Goal: Task Accomplishment & Management: Complete application form

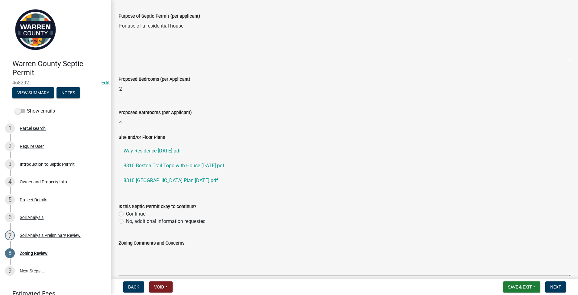
scroll to position [185, 0]
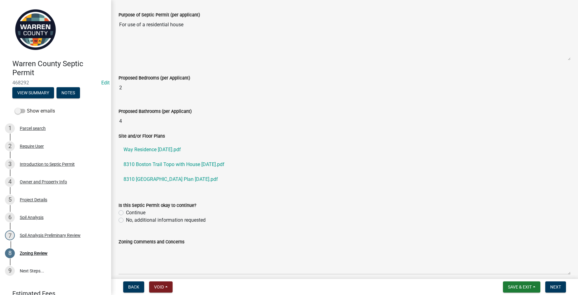
drag, startPoint x: 121, startPoint y: 210, endPoint x: 124, endPoint y: 204, distance: 6.2
click at [126, 210] on label "Continue" at bounding box center [135, 212] width 19 height 7
click at [126, 210] on input "Continue" at bounding box center [128, 211] width 4 height 4
radio input "true"
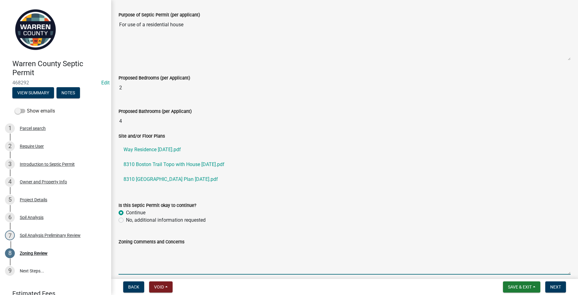
click at [124, 251] on textarea "Zoning Comments and Concerns" at bounding box center [345, 259] width 452 height 29
type textarea "H"
click at [148, 249] on textarea "Zoning office has received a building permit application." at bounding box center [345, 259] width 452 height 29
click at [231, 251] on textarea "Zoning office received a building permit application." at bounding box center [345, 259] width 452 height 29
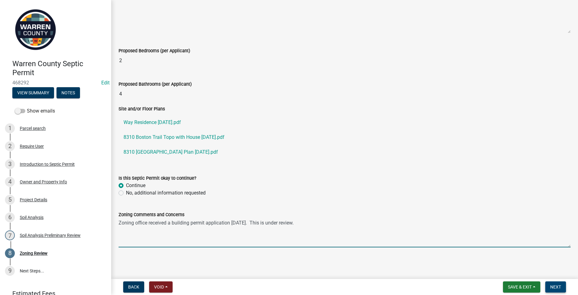
type textarea "Zoning office received a building permit application today. This is under revie…"
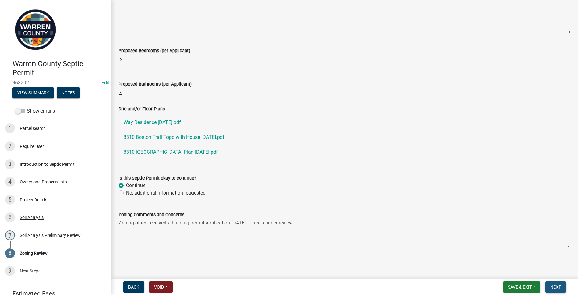
click at [553, 283] on button "Next" at bounding box center [555, 286] width 21 height 11
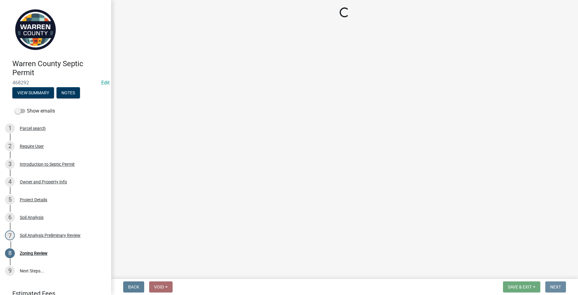
scroll to position [0, 0]
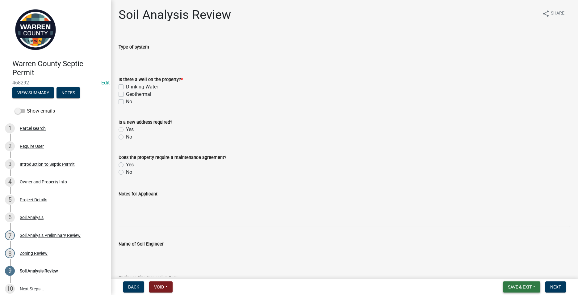
click at [506, 282] on button "Save & Exit" at bounding box center [521, 286] width 37 height 11
click at [506, 269] on button "Save & Exit" at bounding box center [515, 270] width 49 height 15
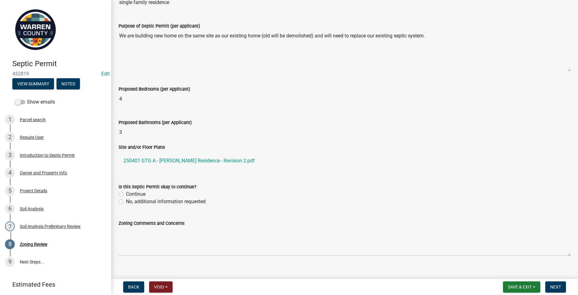
scroll to position [183, 0]
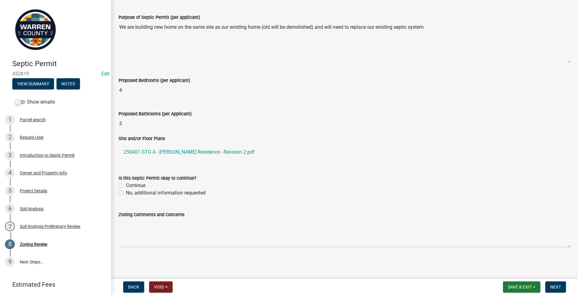
click at [126, 195] on label "No, additional information requested" at bounding box center [166, 192] width 80 height 7
click at [126, 193] on input "No, additional information requested" at bounding box center [128, 191] width 4 height 4
radio input "true"
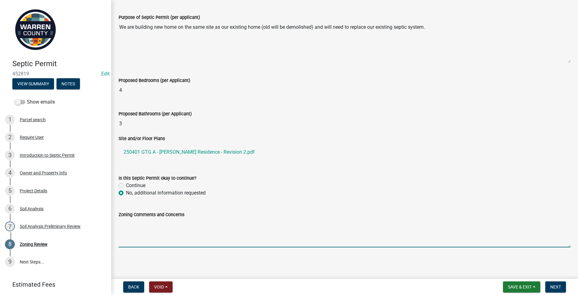
click at [124, 222] on textarea "Zoning Comments and Concerns" at bounding box center [345, 232] width 452 height 29
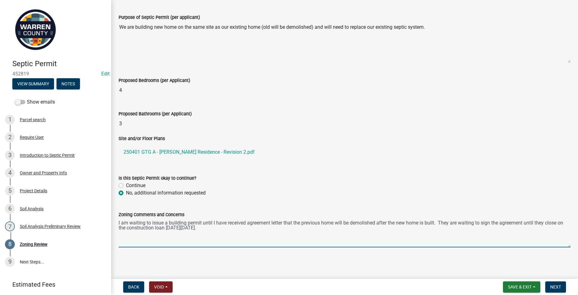
click at [169, 221] on textarea "I am waiting to issue a building permit until I have received agreement letter …" at bounding box center [345, 232] width 452 height 29
click at [119, 222] on textarea "I am waiting to issue the building permit until I have received agreement lette…" at bounding box center [345, 232] width 452 height 29
click at [360, 222] on textarea "They have applied for a building permit; however, I am waiting to issue the bui…" at bounding box center [345, 232] width 452 height 29
click at [350, 227] on textarea "They have applied for a building permit; however, I am waiting to issue the bui…" at bounding box center [345, 232] width 452 height 29
type textarea "They have applied for a building permit; however, I am waiting to issue the bui…"
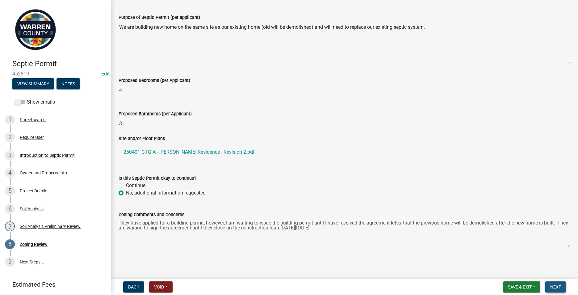
click at [554, 286] on span "Next" at bounding box center [555, 286] width 11 height 5
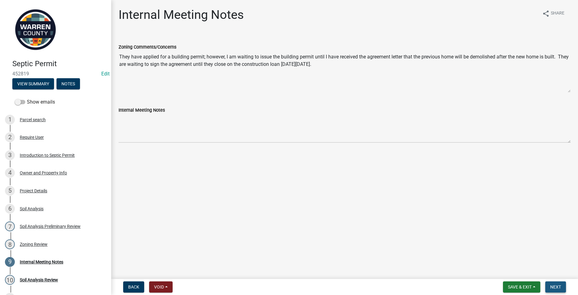
click at [556, 287] on span "Next" at bounding box center [555, 286] width 11 height 5
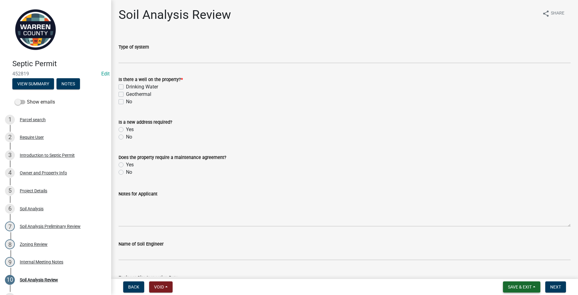
click at [512, 283] on button "Save & Exit" at bounding box center [521, 286] width 37 height 11
click at [507, 268] on button "Save & Exit" at bounding box center [515, 270] width 49 height 15
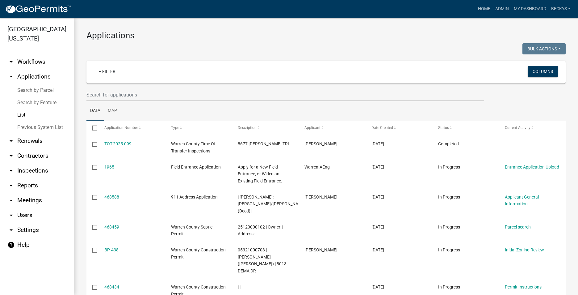
click at [21, 109] on link "List" at bounding box center [37, 115] width 74 height 12
click at [97, 97] on input "text" at bounding box center [285, 94] width 398 height 13
click at [89, 93] on input "text" at bounding box center [285, 94] width 398 height 13
click at [99, 96] on input "text" at bounding box center [285, 94] width 398 height 13
click at [23, 109] on link "List" at bounding box center [37, 115] width 74 height 12
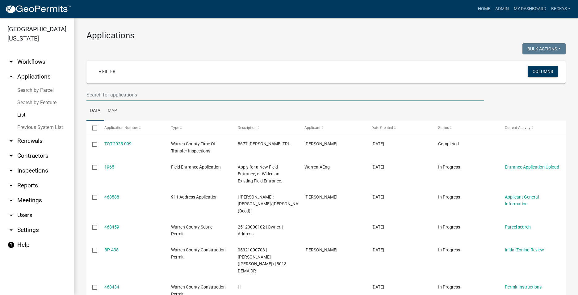
click at [90, 97] on input "text" at bounding box center [285, 94] width 398 height 13
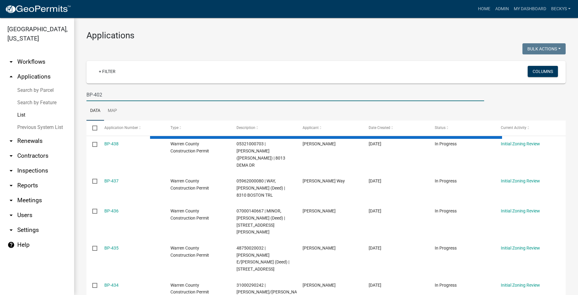
type input "BP-402"
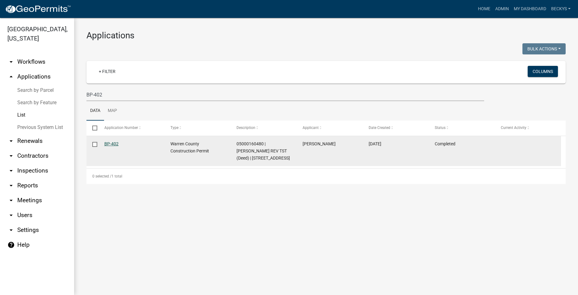
click at [113, 144] on link "BP-402" at bounding box center [111, 143] width 14 height 5
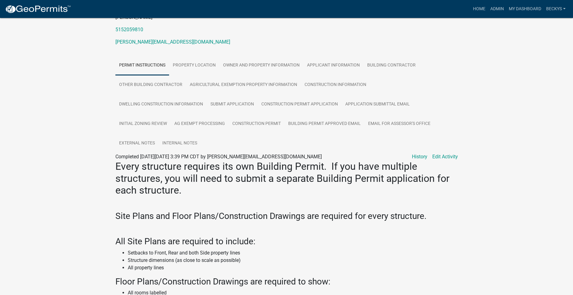
scroll to position [1, 0]
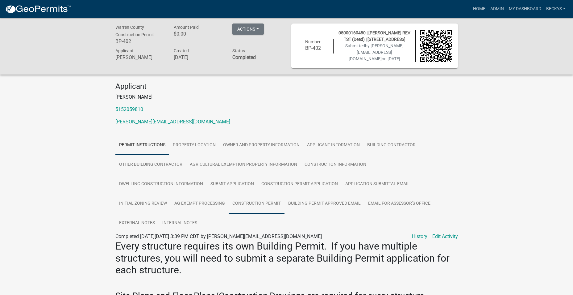
click at [261, 200] on link "Construction Permit" at bounding box center [257, 204] width 56 height 20
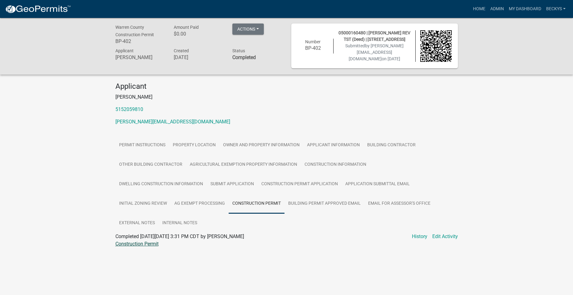
click at [151, 243] on link "Construction Permit" at bounding box center [136, 244] width 43 height 6
click at [186, 204] on link "Ag Exempt Processing" at bounding box center [200, 204] width 58 height 20
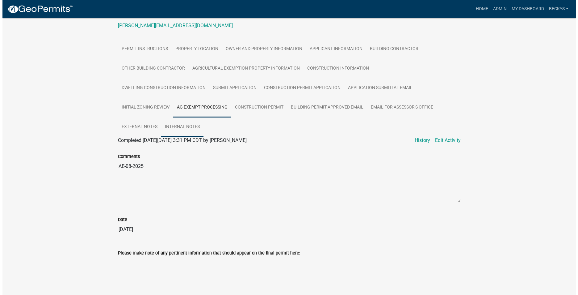
scroll to position [0, 0]
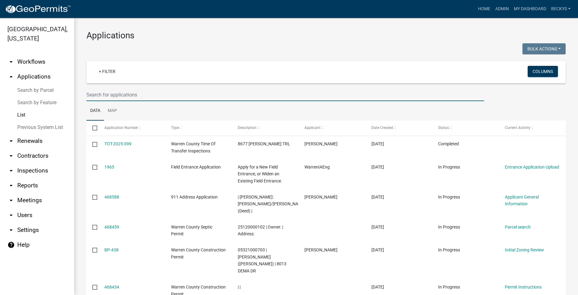
click at [100, 93] on input "text" at bounding box center [285, 94] width 398 height 13
click at [100, 98] on input "text" at bounding box center [285, 94] width 398 height 13
click at [91, 95] on input "text" at bounding box center [285, 94] width 398 height 13
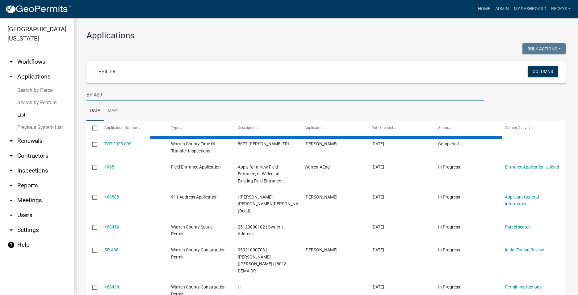
type input "BP-429"
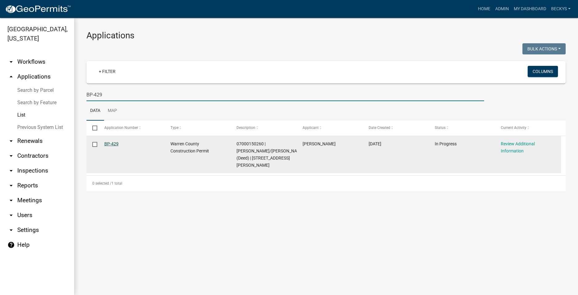
click at [110, 146] on link "BP-429" at bounding box center [111, 143] width 14 height 5
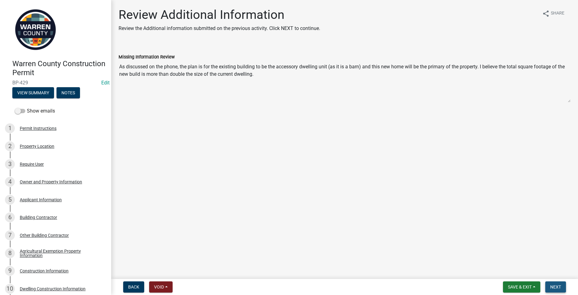
click at [559, 288] on span "Next" at bounding box center [555, 286] width 11 height 5
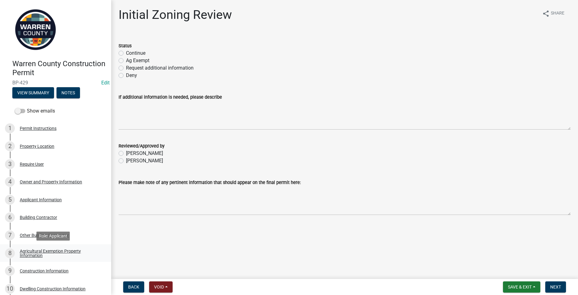
click at [35, 253] on div "Agricultural Exemption Property Information" at bounding box center [61, 253] width 82 height 9
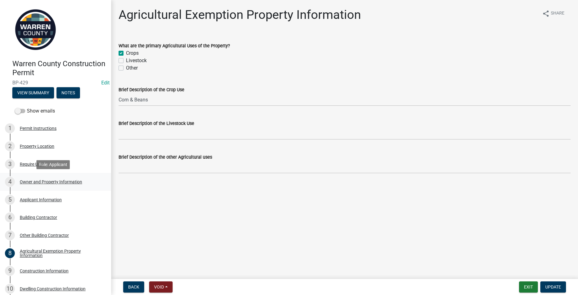
drag, startPoint x: 35, startPoint y: 253, endPoint x: 30, endPoint y: 181, distance: 71.5
click at [30, 181] on div "Owner and Property Information" at bounding box center [51, 181] width 62 height 4
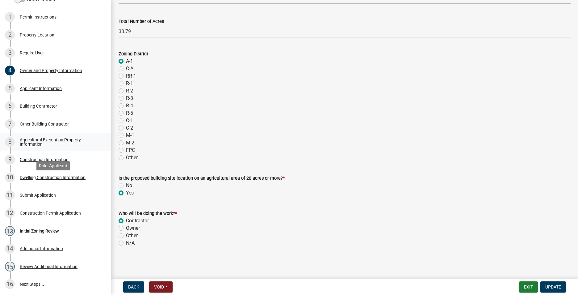
scroll to position [124, 0]
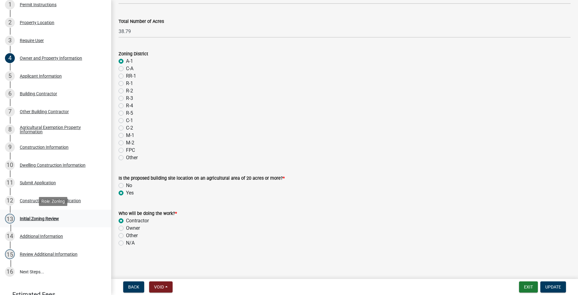
click at [42, 221] on div "13 Initial Zoning Review" at bounding box center [53, 218] width 96 height 10
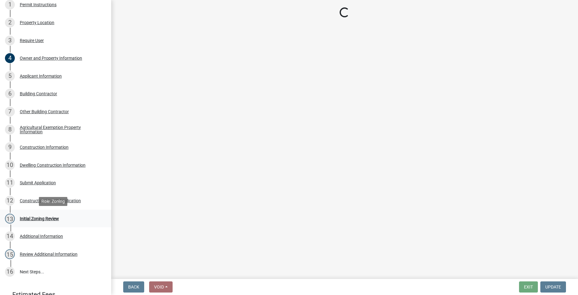
scroll to position [0, 0]
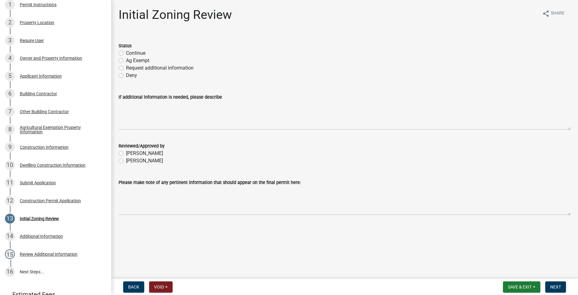
click at [126, 54] on label "Continue" at bounding box center [135, 52] width 19 height 7
click at [126, 53] on input "Continue" at bounding box center [128, 51] width 4 height 4
radio input "true"
click at [126, 160] on label "[PERSON_NAME]" at bounding box center [144, 160] width 37 height 7
click at [126, 160] on input "[PERSON_NAME]" at bounding box center [128, 159] width 4 height 4
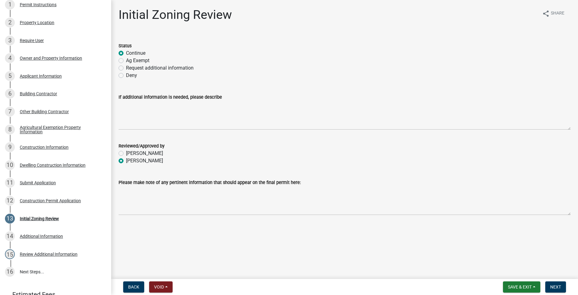
radio input "true"
click at [552, 285] on span "Next" at bounding box center [555, 286] width 11 height 5
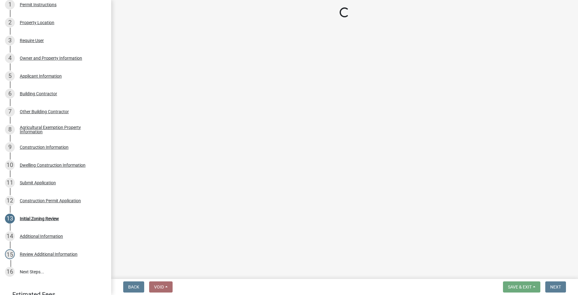
scroll to position [141, 0]
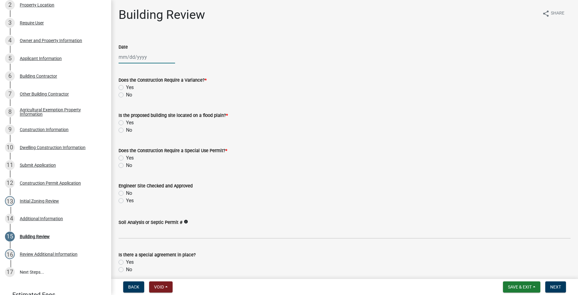
click at [129, 59] on div at bounding box center [147, 57] width 57 height 13
select select "8"
select select "2025"
click at [124, 58] on input "Date" at bounding box center [147, 57] width 57 height 13
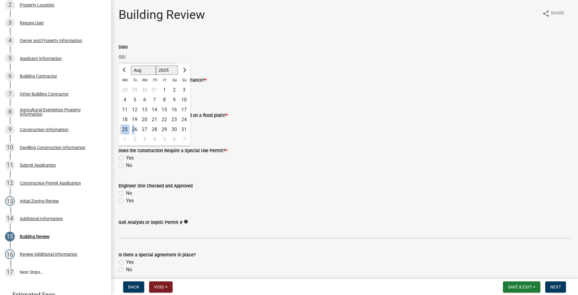
drag, startPoint x: 135, startPoint y: 128, endPoint x: 123, endPoint y: 128, distance: 11.7
click at [123, 128] on div "25 26 27 28 29 30 31" at bounding box center [155, 129] width 72 height 10
click at [123, 128] on div "25" at bounding box center [125, 129] width 10 height 10
type input "[DATE]"
click at [126, 94] on label "No" at bounding box center [129, 94] width 6 height 7
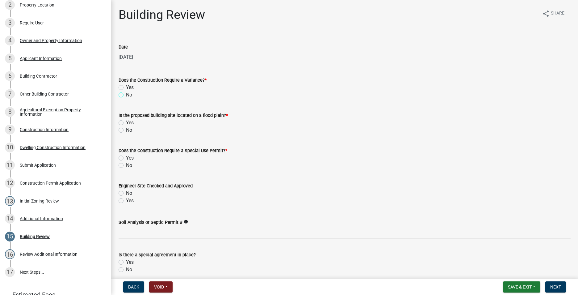
click at [126, 94] on input "No" at bounding box center [128, 93] width 4 height 4
radio input "true"
click at [126, 132] on label "No" at bounding box center [129, 129] width 6 height 7
click at [126, 130] on input "No" at bounding box center [128, 128] width 4 height 4
radio input "true"
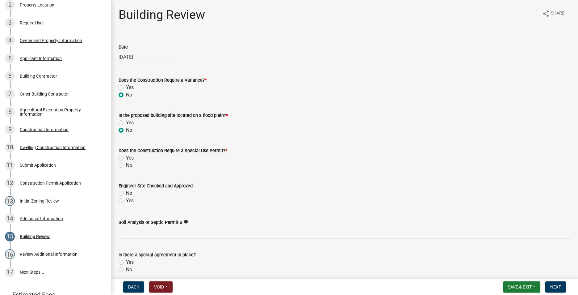
click at [126, 167] on label "No" at bounding box center [129, 165] width 6 height 7
click at [126, 166] on input "No" at bounding box center [128, 164] width 4 height 4
radio input "true"
click at [126, 201] on label "Yes" at bounding box center [130, 200] width 8 height 7
click at [126, 201] on input "Yes" at bounding box center [128, 199] width 4 height 4
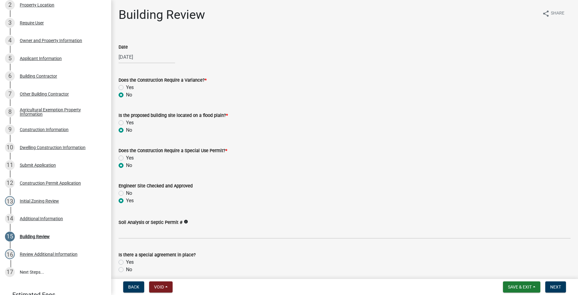
radio input "true"
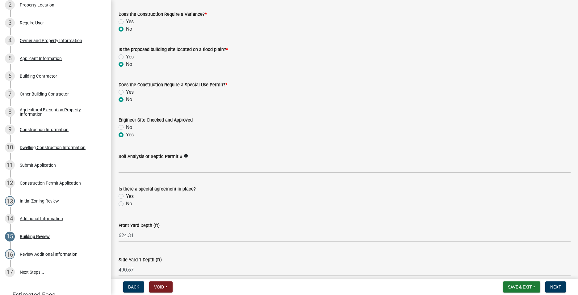
scroll to position [93, 0]
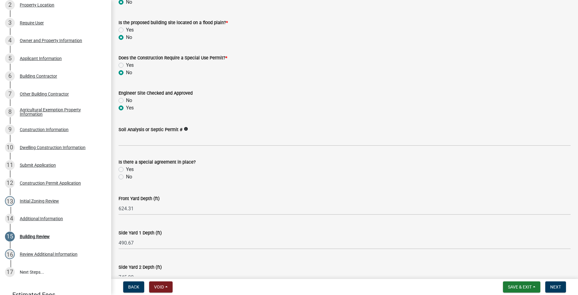
click at [126, 177] on label "No" at bounding box center [129, 176] width 6 height 7
click at [126, 177] on input "No" at bounding box center [128, 175] width 4 height 4
radio input "true"
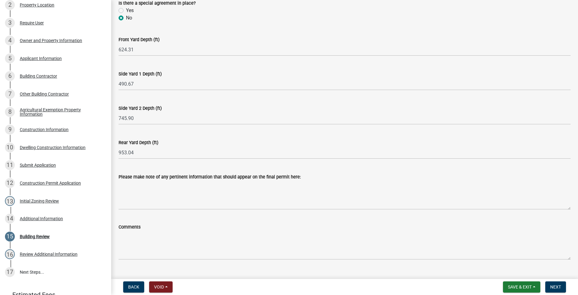
scroll to position [264, 0]
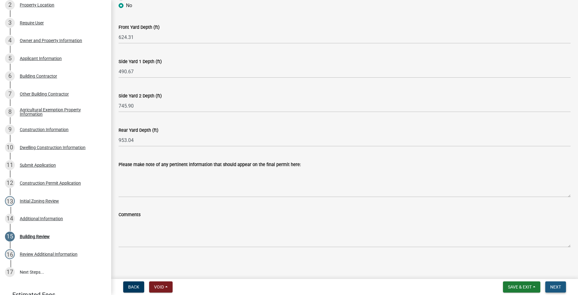
click at [559, 285] on span "Next" at bounding box center [555, 286] width 11 height 5
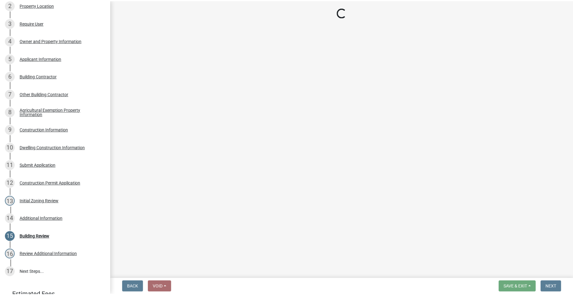
scroll to position [195, 0]
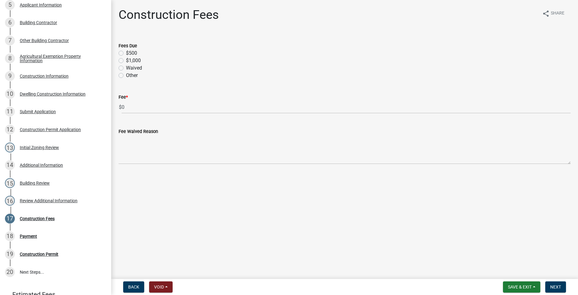
click at [126, 54] on label "$500" at bounding box center [131, 52] width 11 height 7
click at [126, 53] on input "$500" at bounding box center [128, 51] width 4 height 4
radio input "true"
click at [549, 285] on button "Next" at bounding box center [555, 286] width 21 height 11
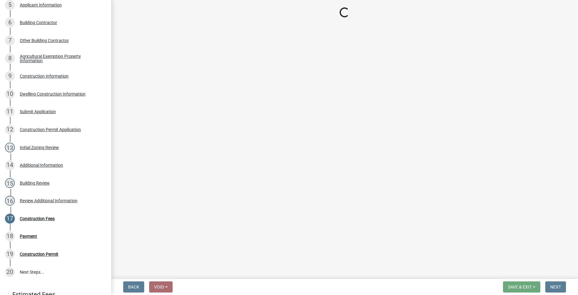
select select "3: 3"
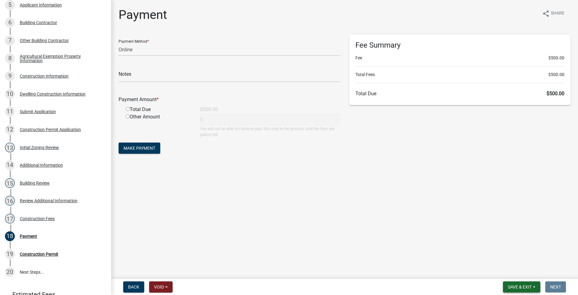
click at [527, 282] on button "Save & Exit" at bounding box center [521, 286] width 37 height 11
click at [512, 270] on button "Save & Exit" at bounding box center [515, 270] width 49 height 15
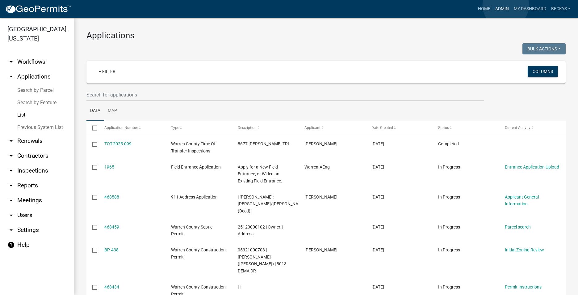
click at [506, 5] on link "Admin" at bounding box center [502, 9] width 19 height 12
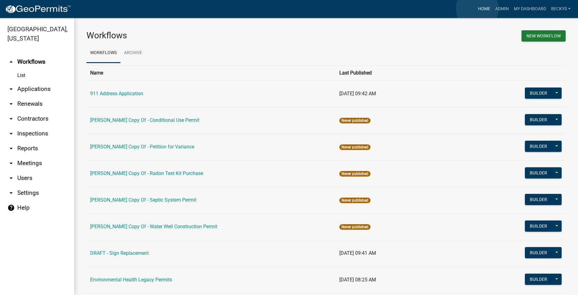
click at [477, 9] on link "Home" at bounding box center [484, 9] width 17 height 12
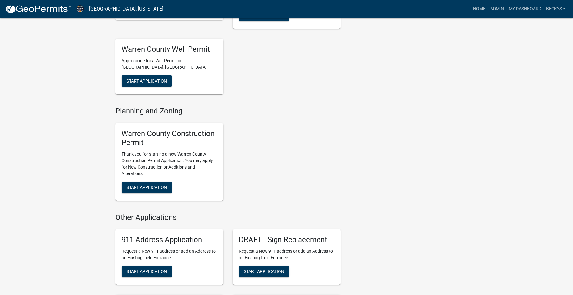
scroll to position [309, 0]
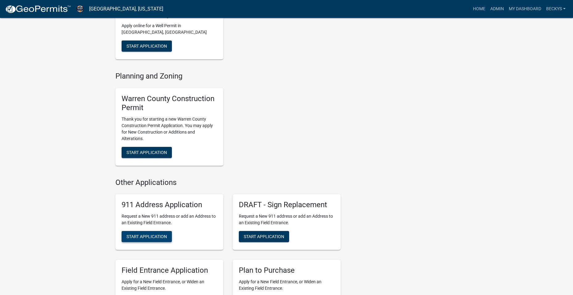
click at [147, 239] on button "Start Application" at bounding box center [147, 236] width 50 height 11
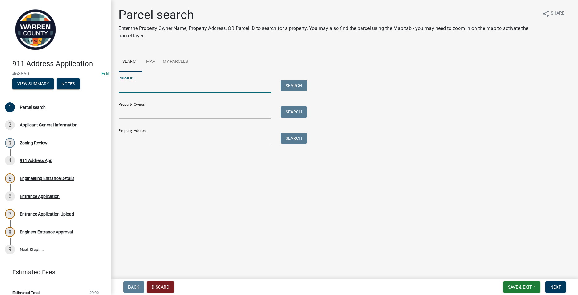
click at [125, 86] on input "Parcel ID:" at bounding box center [195, 86] width 153 height 13
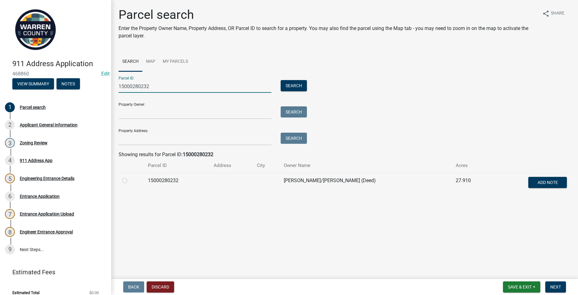
type input "15000280232"
click at [130, 177] on label at bounding box center [130, 177] width 0 height 0
click at [130, 181] on input "radio" at bounding box center [132, 179] width 4 height 4
radio input "true"
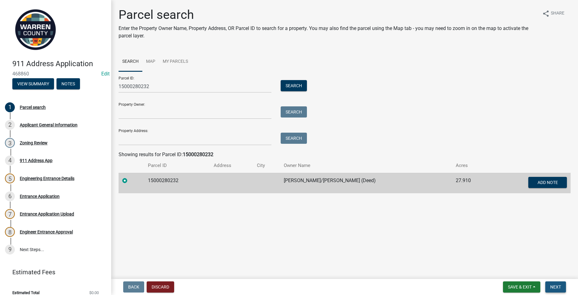
click at [550, 285] on span "Next" at bounding box center [555, 286] width 11 height 5
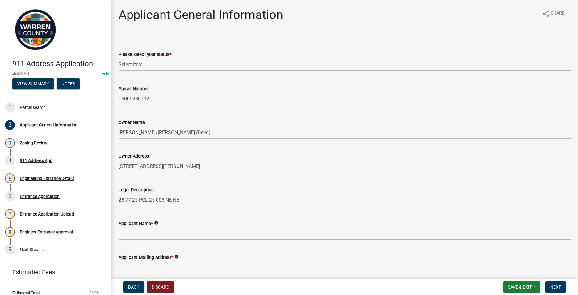
click at [147, 68] on select "Select Item... Owner Plan to Purchase Buyer's Representative Builder/Contractor…" at bounding box center [345, 64] width 452 height 13
click at [119, 58] on select "Select Item... Owner Plan to Purchase Buyer's Representative Builder/Contractor…" at bounding box center [345, 64] width 452 height 13
select select "62e05361-9b1f-4f6e-9af6-30ebbe0e033e"
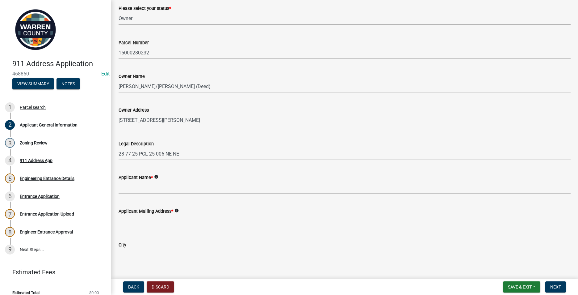
scroll to position [93, 0]
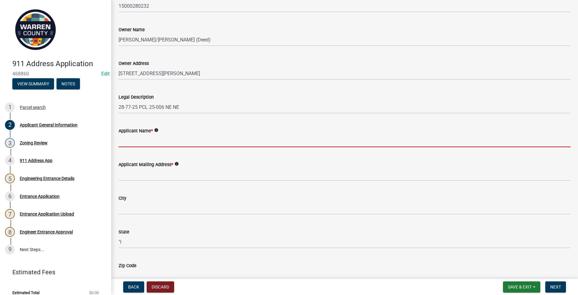
click at [120, 140] on input "Applicant Name *" at bounding box center [345, 140] width 452 height 13
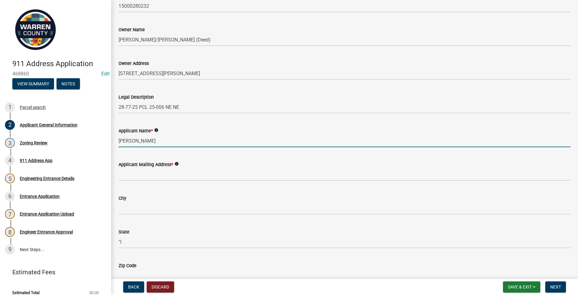
type input "Tony Fleck"
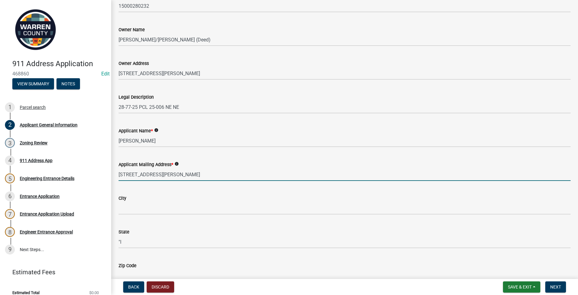
type input "2152 SE Fox Valley Dr"
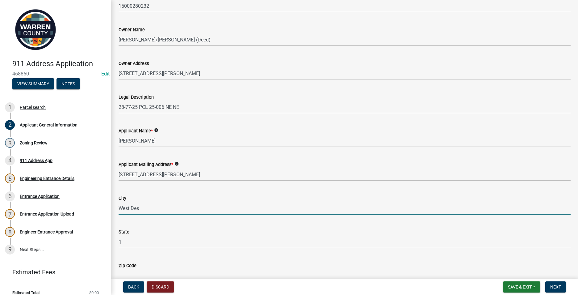
type input "West Des Moines"
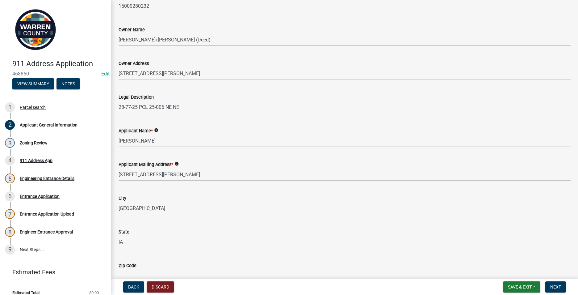
type input "IA"
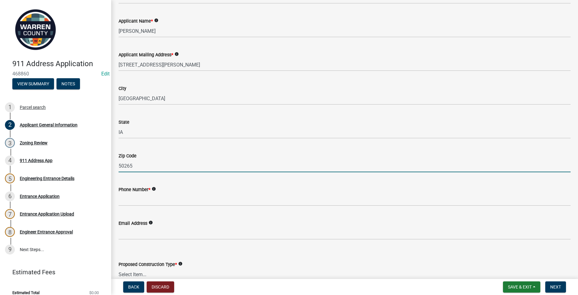
scroll to position [222, 0]
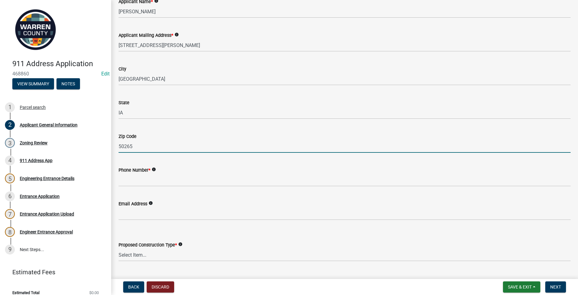
type input "50265"
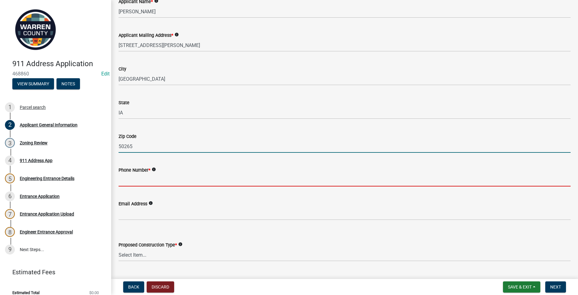
click at [126, 183] on input "Phone Number *" at bounding box center [345, 180] width 452 height 13
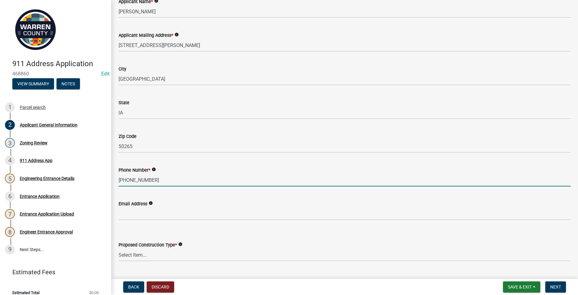
type input "515-639-7721"
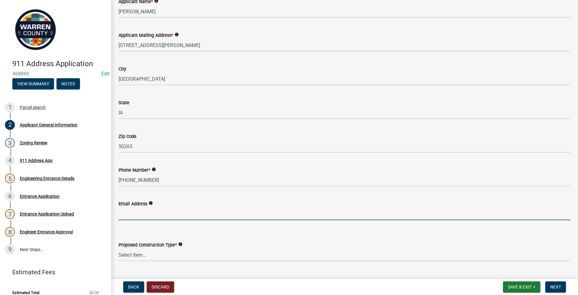
click at [121, 216] on input "Email Address" at bounding box center [345, 213] width 452 height 13
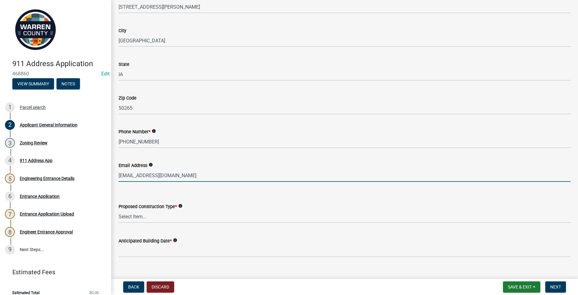
scroll to position [270, 0]
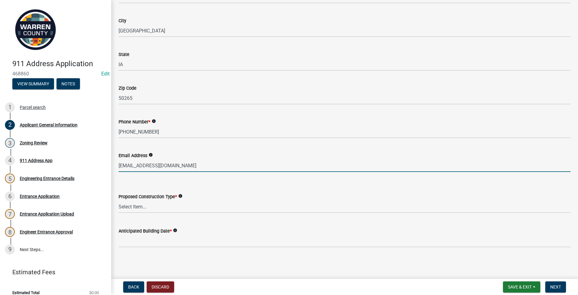
type input "tonyfleck19@gmail.com"
click at [128, 207] on select "Select Item... Business Farm Entrance Cell Tower Multi-Family Unit New Business…" at bounding box center [345, 206] width 452 height 13
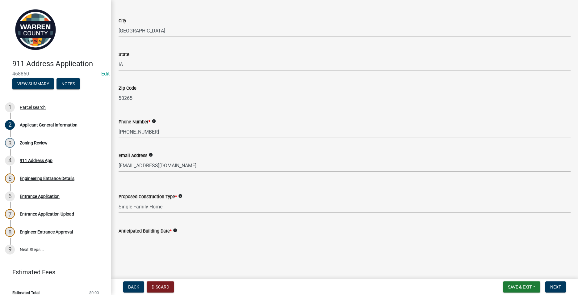
click at [119, 200] on select "Select Item... Business Farm Entrance Cell Tower Multi-Family Unit New Business…" at bounding box center [345, 206] width 452 height 13
select select "baa9a041-e8ec-4bd9-b07e-af5a977dc1c8"
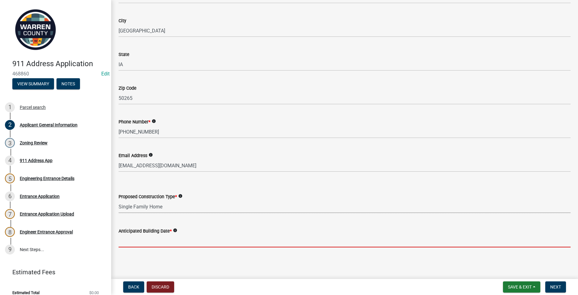
click at [123, 238] on input "Anticipated Building Date *" at bounding box center [345, 240] width 452 height 13
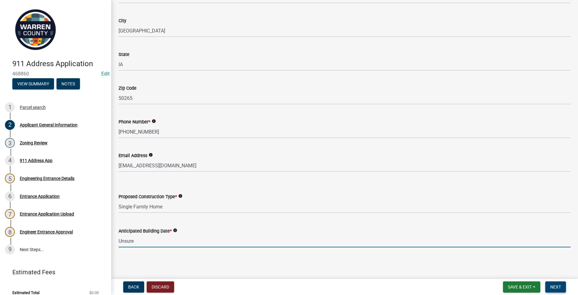
type input "Unsure"
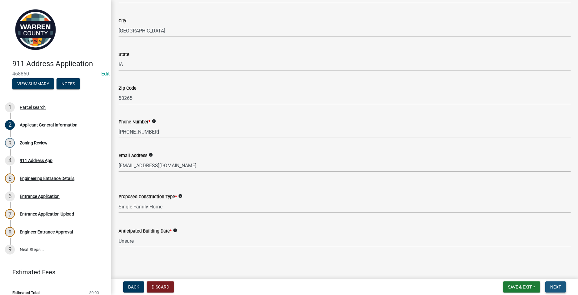
click at [557, 288] on span "Next" at bounding box center [555, 286] width 11 height 5
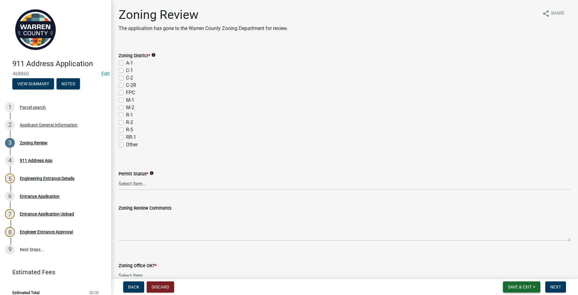
click at [530, 284] on span "Save & Exit" at bounding box center [520, 286] width 24 height 5
click at [514, 255] on button "Save" at bounding box center [515, 255] width 49 height 15
click at [36, 124] on div "Applicant General Information" at bounding box center [49, 125] width 58 height 4
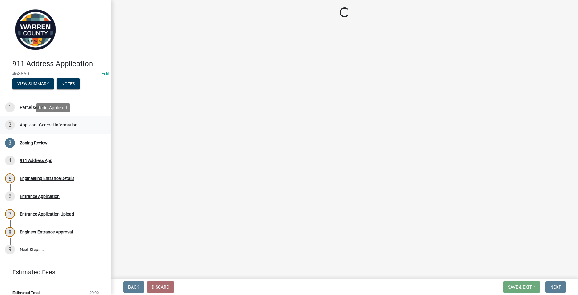
select select "62e05361-9b1f-4f6e-9af6-30ebbe0e033e"
select select "baa9a041-e8ec-4bd9-b07e-af5a977dc1c8"
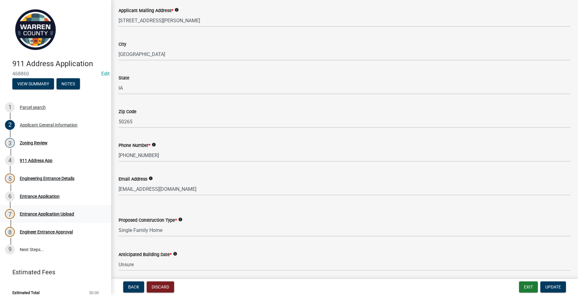
scroll to position [247, 0]
click at [28, 143] on div "Zoning Review" at bounding box center [34, 143] width 28 height 4
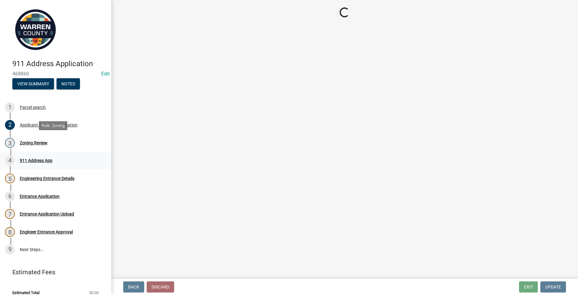
scroll to position [0, 0]
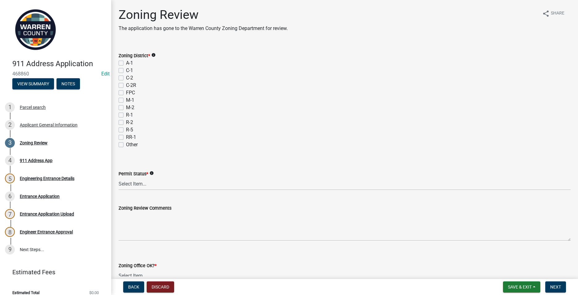
click at [126, 63] on label "A-1" at bounding box center [129, 62] width 7 height 7
click at [126, 63] on input "A-1" at bounding box center [128, 61] width 4 height 4
checkbox input "true"
checkbox input "false"
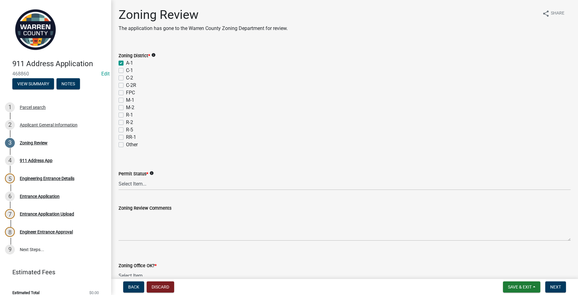
checkbox input "false"
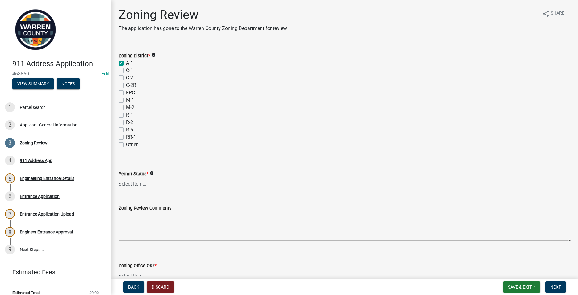
checkbox input "false"
click at [128, 186] on select "Select Item... Ag Exempt Applied For Not Applied For" at bounding box center [345, 183] width 452 height 13
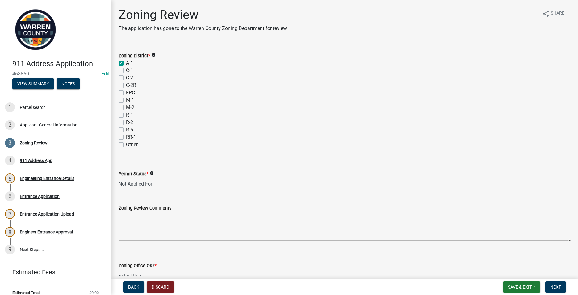
click at [119, 177] on select "Select Item... Ag Exempt Applied For Not Applied For" at bounding box center [345, 183] width 452 height 13
select select "7f4095c2-83bb-4a30-93d4-5d4474f33330"
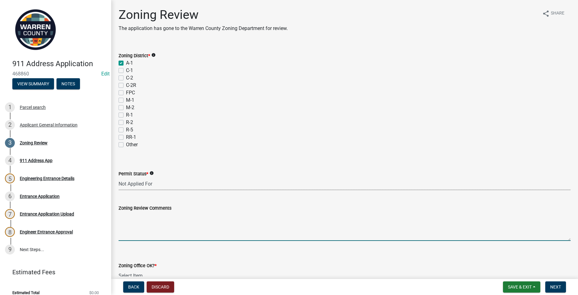
click at [122, 213] on textarea "Zoning Review Comments" at bounding box center [345, 226] width 452 height 29
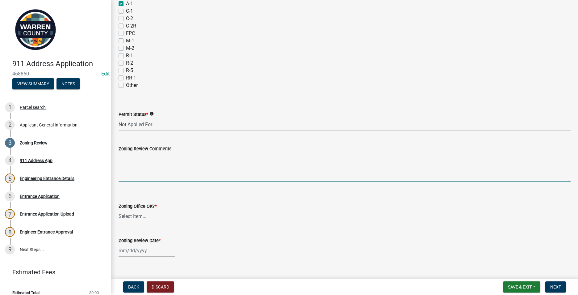
scroll to position [62, 0]
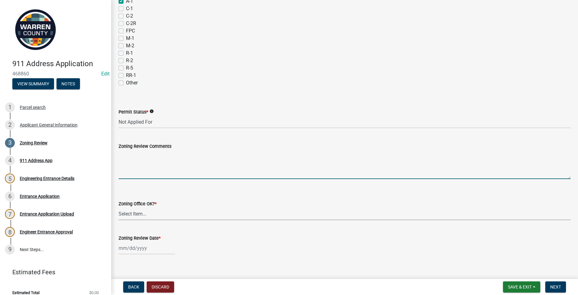
click at [125, 216] on select "Select Item... Yes No" at bounding box center [345, 213] width 452 height 13
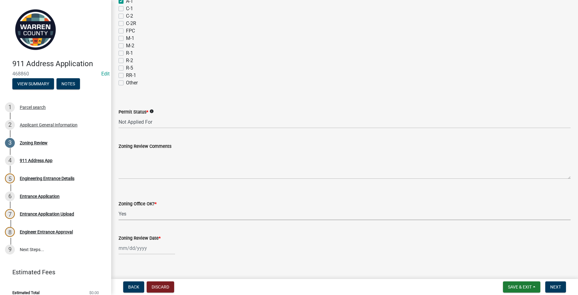
click at [119, 207] on select "Select Item... Yes No" at bounding box center [345, 213] width 452 height 13
select select "22a6182a-d017-4f21-baaa-b72378e2c786"
click at [125, 246] on div at bounding box center [147, 247] width 57 height 13
select select "8"
select select "2025"
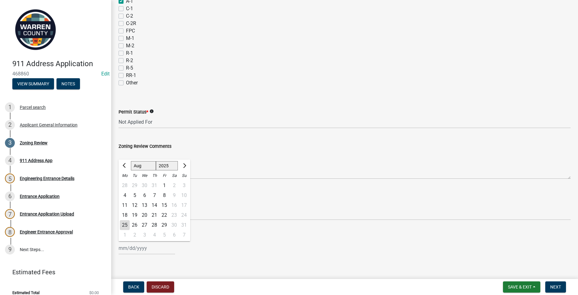
click at [124, 223] on div "25" at bounding box center [125, 225] width 10 height 10
type input "[DATE]"
click at [551, 284] on span "Next" at bounding box center [555, 286] width 11 height 5
click at [558, 285] on span "Next" at bounding box center [555, 286] width 11 height 5
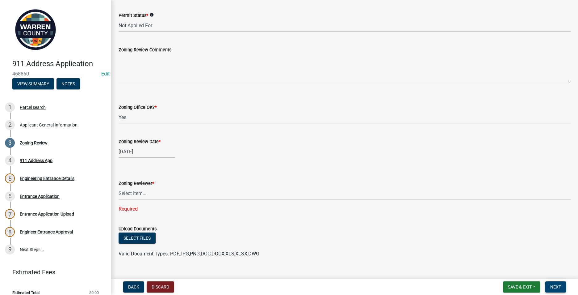
scroll to position [169, 0]
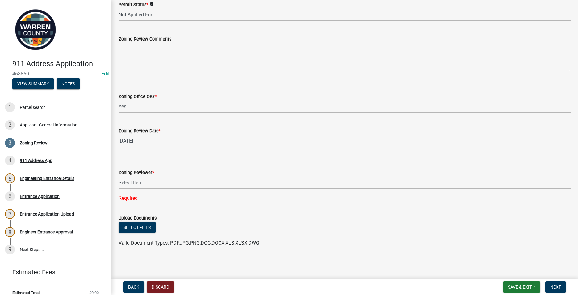
click at [137, 187] on select "Select Item... [PERSON_NAME] [PERSON_NAME] [PERSON_NAME]" at bounding box center [345, 182] width 452 height 13
click at [119, 188] on select "Select Item... [PERSON_NAME] [PERSON_NAME] [PERSON_NAME]" at bounding box center [345, 182] width 452 height 13
select select "ace9acd7-8034-4534-aef2-851af8cb1f05"
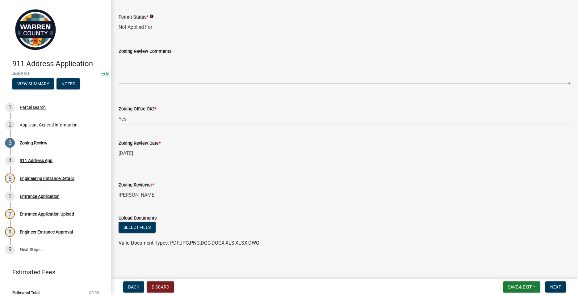
scroll to position [157, 0]
click at [553, 284] on span "Next" at bounding box center [555, 286] width 11 height 5
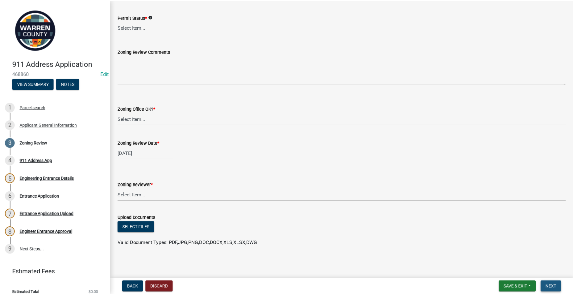
scroll to position [0, 0]
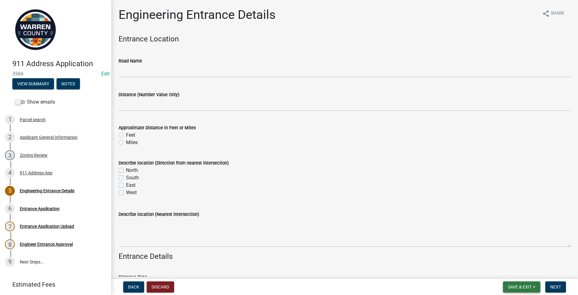
click at [528, 286] on span "Save & Exit" at bounding box center [520, 286] width 24 height 5
click at [507, 271] on button "Save & Exit" at bounding box center [515, 270] width 49 height 15
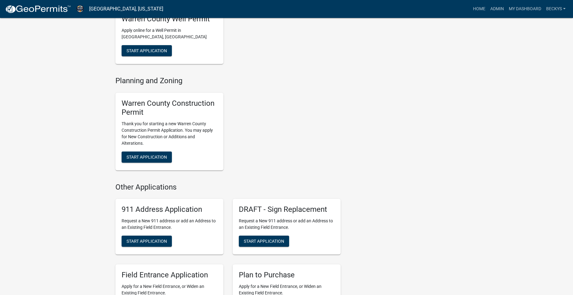
scroll to position [216, 0]
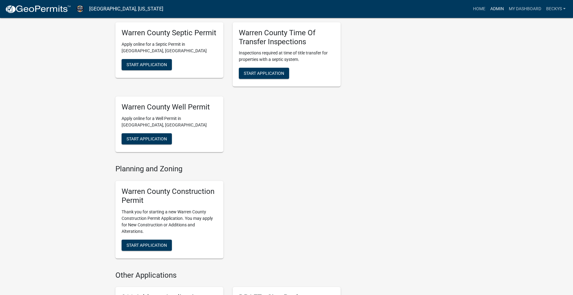
click at [498, 9] on link "Admin" at bounding box center [497, 9] width 19 height 12
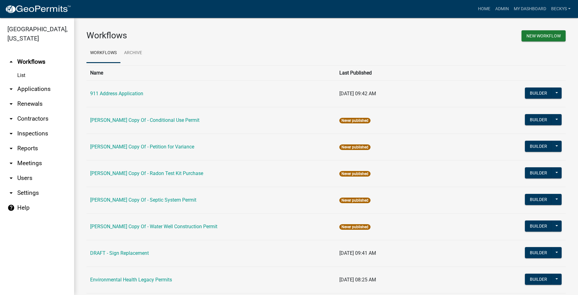
click at [36, 82] on link "arrow_drop_down Applications" at bounding box center [37, 89] width 74 height 15
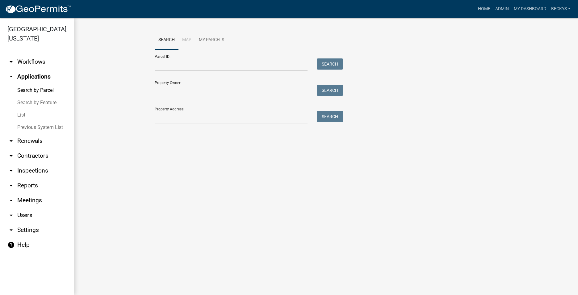
click at [22, 109] on link "List" at bounding box center [37, 115] width 74 height 12
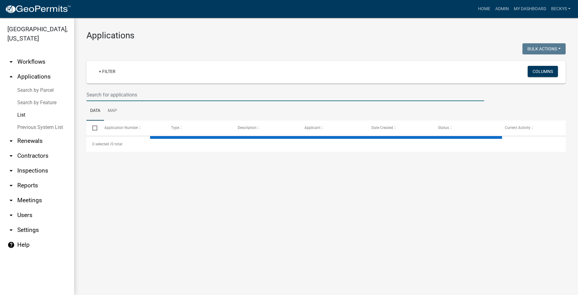
click at [89, 93] on input "text" at bounding box center [285, 94] width 398 height 13
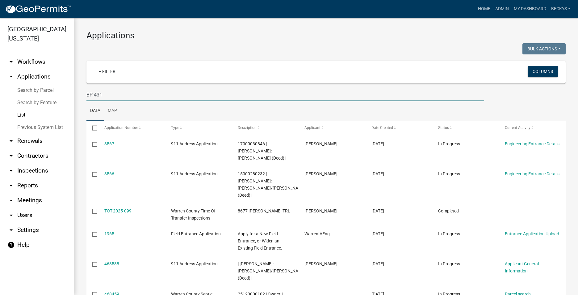
type input "BP-431"
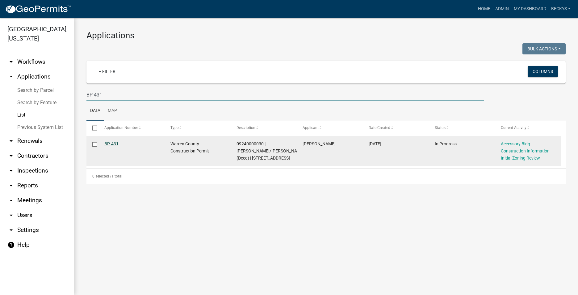
click at [107, 144] on link "BP-431" at bounding box center [111, 143] width 14 height 5
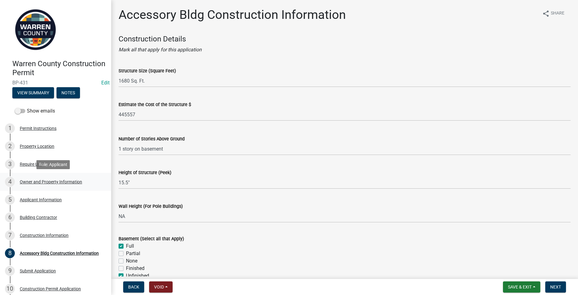
click at [34, 178] on div "4 Owner and Property Information" at bounding box center [53, 182] width 96 height 10
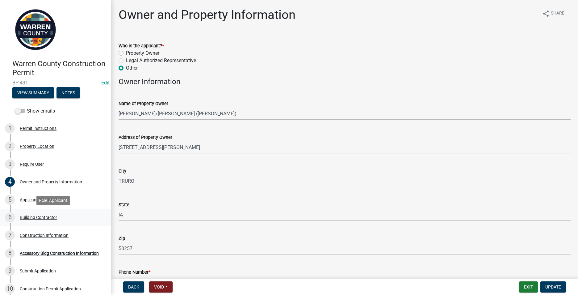
click at [36, 216] on div "Building Contractor" at bounding box center [38, 217] width 37 height 4
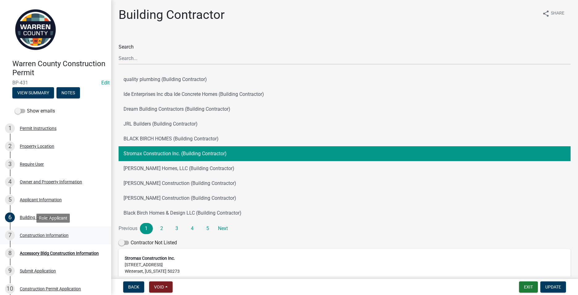
click at [47, 233] on div "Construction Information" at bounding box center [44, 235] width 49 height 4
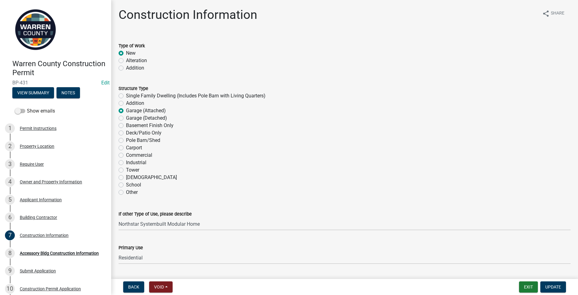
click at [126, 95] on label "Single Family Dwelling (Includes Pole Barn with Living Quarters)" at bounding box center [196, 95] width 140 height 7
click at [126, 95] on input "Single Family Dwelling (Includes Pole Barn with Living Quarters)" at bounding box center [128, 94] width 4 height 4
radio input "true"
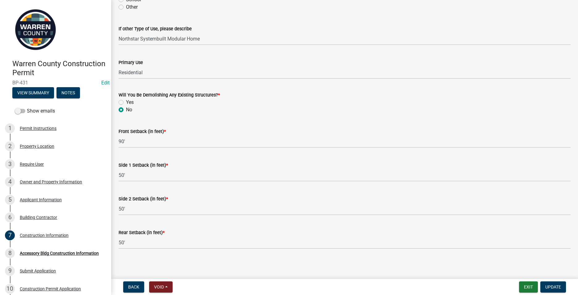
scroll to position [187, 0]
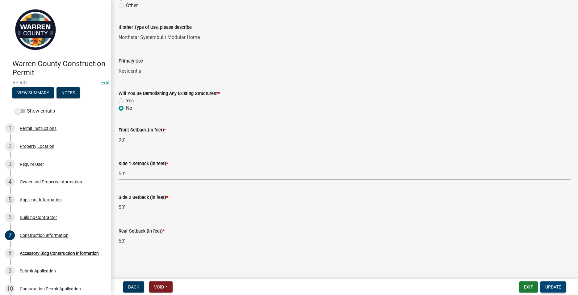
click at [558, 287] on span "Update" at bounding box center [553, 286] width 16 height 5
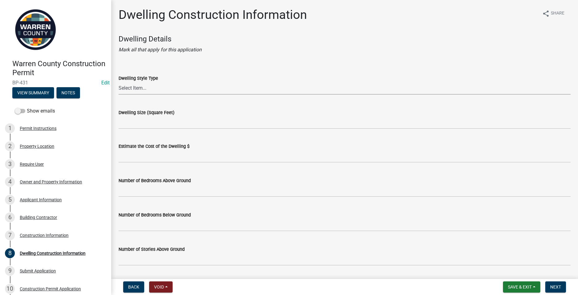
click at [132, 88] on select "Select Item... 1 Story Frame 1 Story Brick 1 1/2 Story Frame 1 1/2 Story Brick …" at bounding box center [345, 88] width 452 height 13
click at [119, 82] on select "Select Item... 1 Story Frame 1 Story Brick 1 1/2 Story Frame 1 1/2 Story Brick …" at bounding box center [345, 88] width 452 height 13
select select "a9ae23b6-0acf-4ec0-bbe9-3ed14476e354"
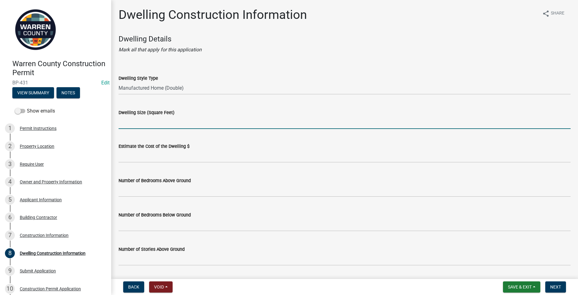
click at [128, 122] on input "Dwelling Size (Square Feet)" at bounding box center [345, 122] width 452 height 13
type input "1,680"
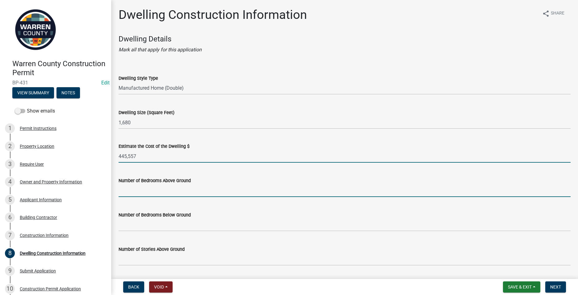
type input "445557"
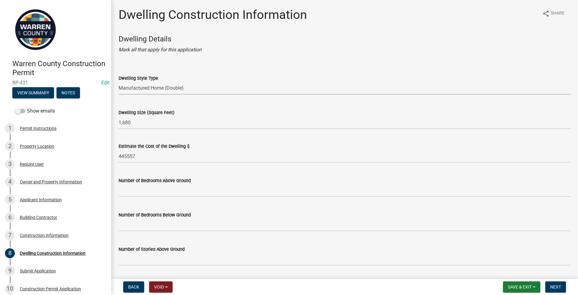
click at [170, 88] on select "Select Item... 1 Story Frame 1 Story Brick 1 1/2 Story Frame 1 1/2 Story Brick …" at bounding box center [345, 88] width 452 height 13
click at [504, 285] on button "Save & Exit" at bounding box center [521, 286] width 37 height 11
click at [461, 183] on div "Number of Bedrooms Above Ground" at bounding box center [345, 180] width 452 height 7
click at [524, 287] on span "Save & Exit" at bounding box center [520, 286] width 24 height 5
click at [518, 269] on button "Save & Exit" at bounding box center [515, 270] width 49 height 15
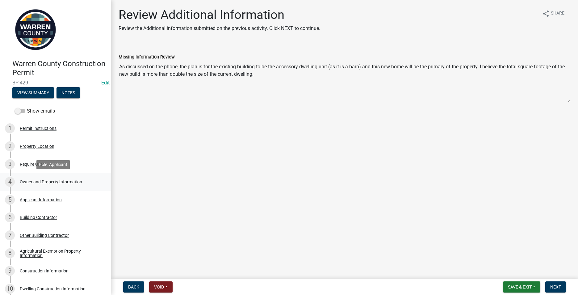
click at [34, 184] on div "4 Owner and Property Information" at bounding box center [53, 182] width 96 height 10
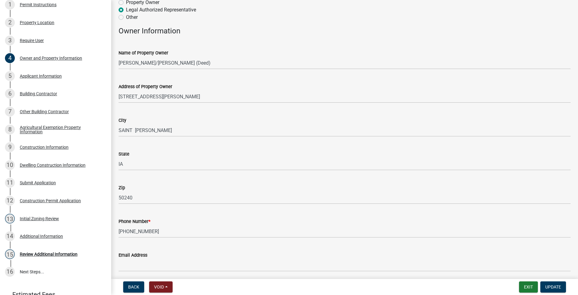
scroll to position [50, 0]
click at [529, 284] on button "Exit" at bounding box center [528, 286] width 19 height 11
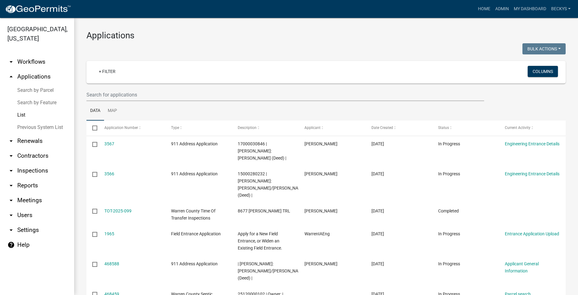
click at [86, 96] on div at bounding box center [285, 94] width 407 height 13
click at [93, 92] on input "text" at bounding box center [285, 94] width 398 height 13
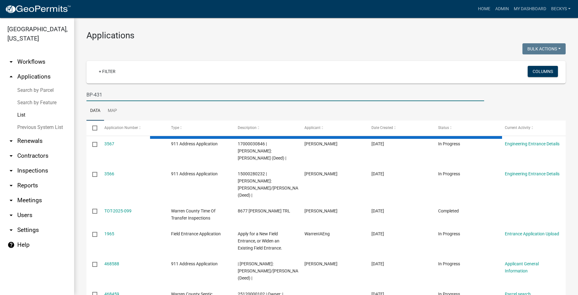
type input "BP-431"
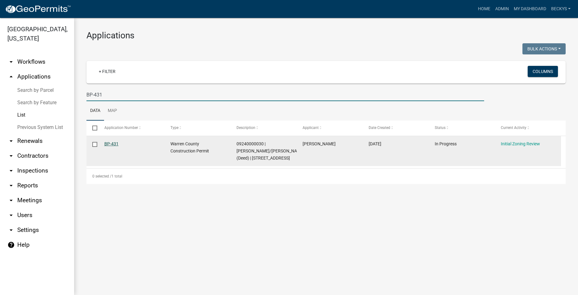
click at [108, 144] on link "BP-431" at bounding box center [111, 143] width 14 height 5
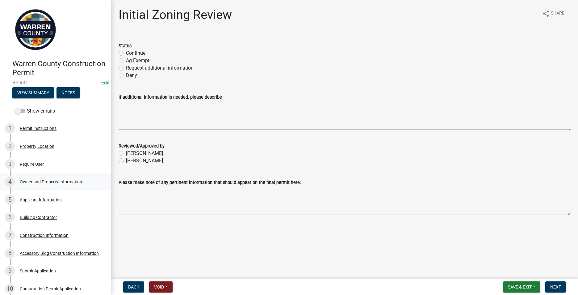
click at [21, 180] on div "Owner and Property Information" at bounding box center [51, 181] width 62 height 4
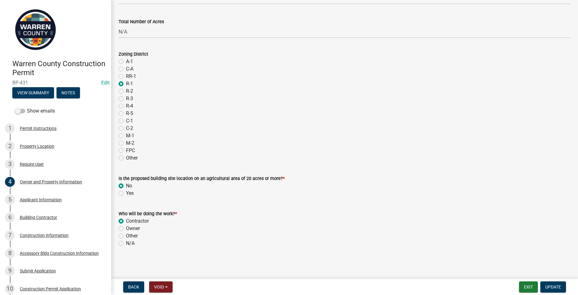
scroll to position [483, 0]
click at [126, 61] on label "A-1" at bounding box center [129, 60] width 7 height 7
click at [126, 61] on input "A-1" at bounding box center [128, 59] width 4 height 4
radio input "true"
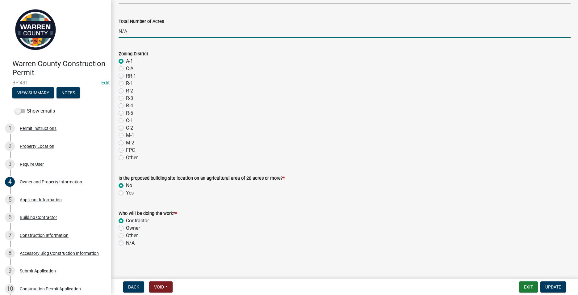
drag, startPoint x: 131, startPoint y: 32, endPoint x: 111, endPoint y: 32, distance: 19.8
type input ".95"
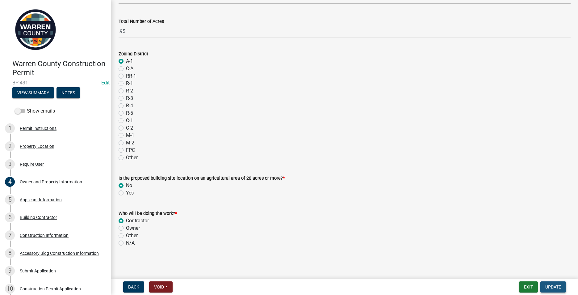
click at [546, 287] on span "Update" at bounding box center [553, 286] width 16 height 5
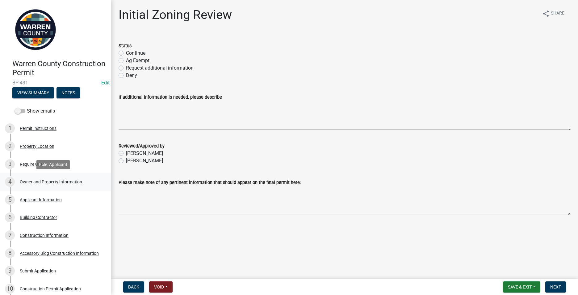
click at [44, 180] on div "Owner and Property Information" at bounding box center [51, 181] width 62 height 4
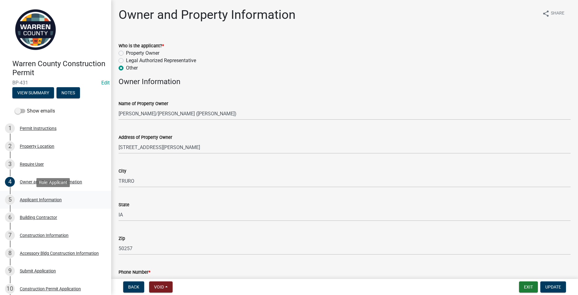
click at [38, 199] on div "Applicant Information" at bounding box center [41, 199] width 42 height 4
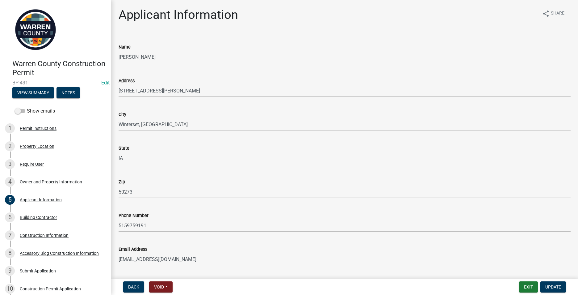
scroll to position [18, 0]
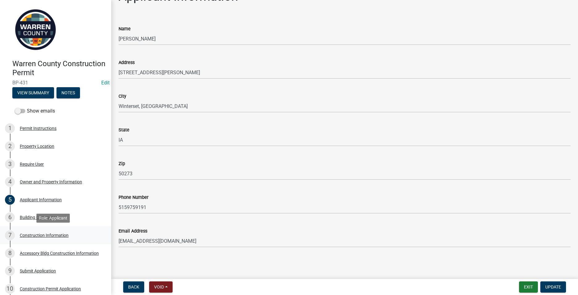
click at [41, 235] on div "Construction Information" at bounding box center [44, 235] width 49 height 4
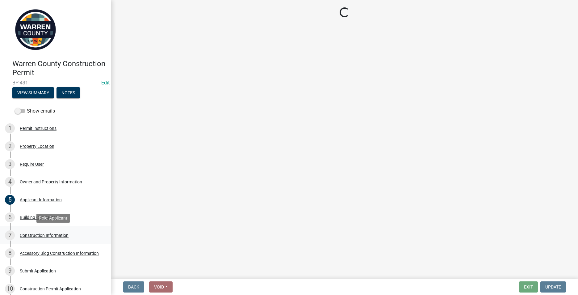
scroll to position [0, 0]
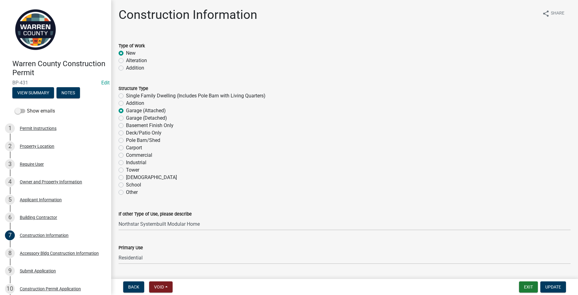
click at [126, 95] on label "Single Family Dwelling (Includes Pole Barn with Living Quarters)" at bounding box center [196, 95] width 140 height 7
click at [126, 95] on input "Single Family Dwelling (Includes Pole Barn with Living Quarters)" at bounding box center [128, 94] width 4 height 4
radio input "true"
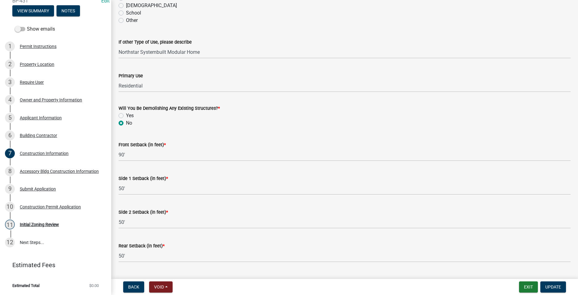
scroll to position [187, 0]
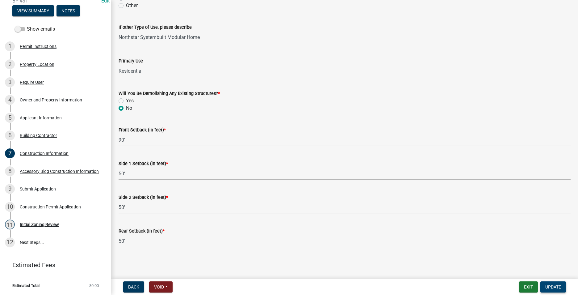
drag, startPoint x: 547, startPoint y: 284, endPoint x: 544, endPoint y: 283, distance: 4.0
click at [547, 284] on span "Update" at bounding box center [553, 286] width 16 height 5
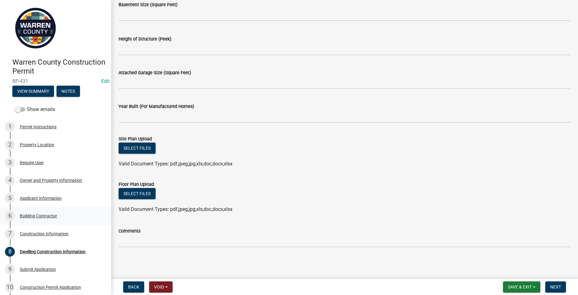
scroll to position [0, 0]
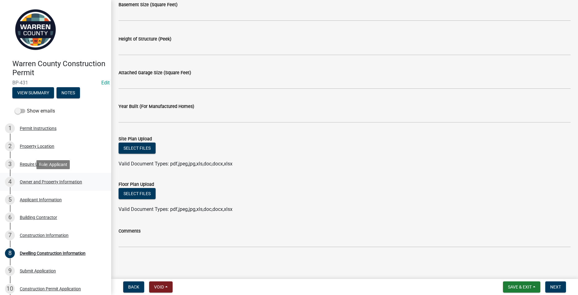
click at [44, 183] on div "Owner and Property Information" at bounding box center [51, 181] width 62 height 4
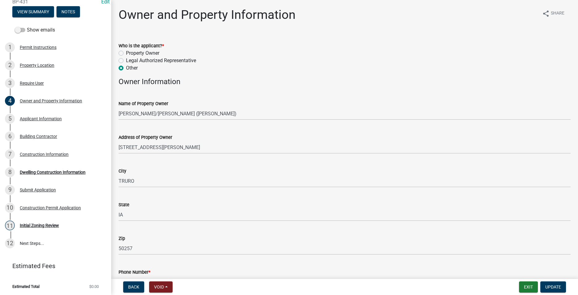
scroll to position [82, 0]
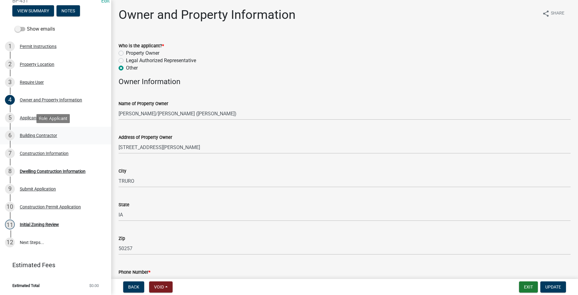
click at [37, 134] on div "Building Contractor" at bounding box center [38, 135] width 37 height 4
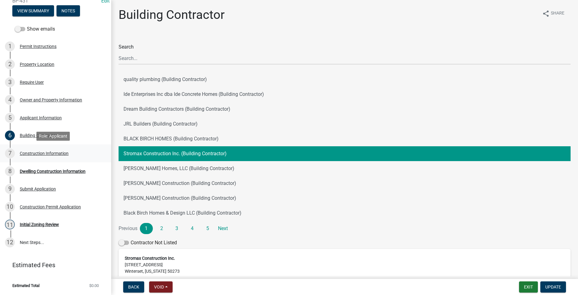
click at [38, 153] on div "Construction Information" at bounding box center [44, 153] width 49 height 4
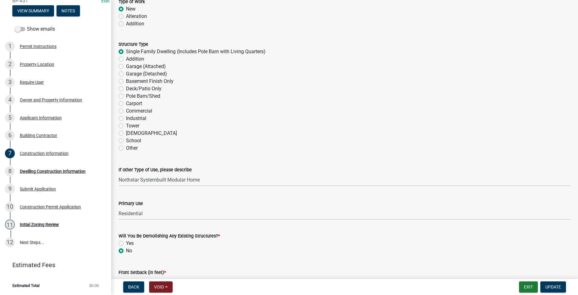
scroll to position [0, 0]
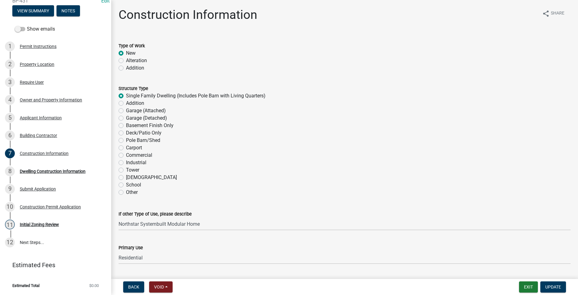
click at [126, 111] on label "Garage (Attached)" at bounding box center [146, 110] width 40 height 7
click at [126, 111] on input "Garage (Attached)" at bounding box center [128, 109] width 4 height 4
radio input "true"
click at [552, 286] on span "Update" at bounding box center [553, 286] width 16 height 5
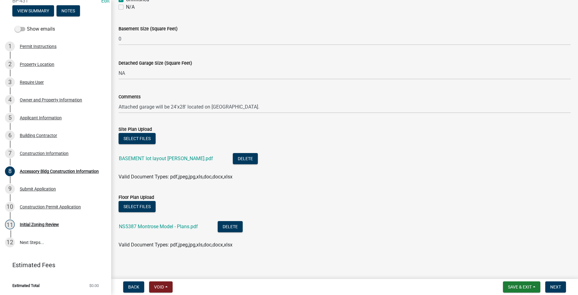
scroll to position [278, 0]
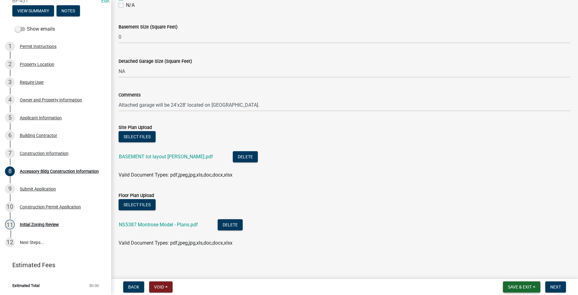
click at [519, 287] on span "Save & Exit" at bounding box center [520, 286] width 24 height 5
click at [510, 271] on button "Save & Exit" at bounding box center [515, 270] width 49 height 15
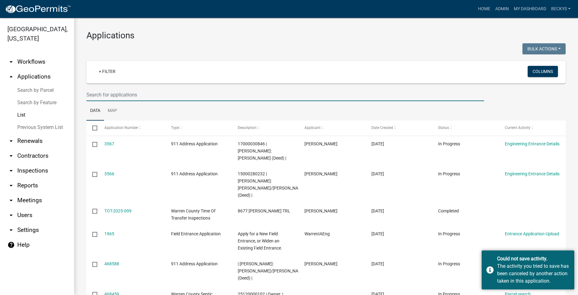
click at [90, 94] on input "text" at bounding box center [285, 94] width 398 height 13
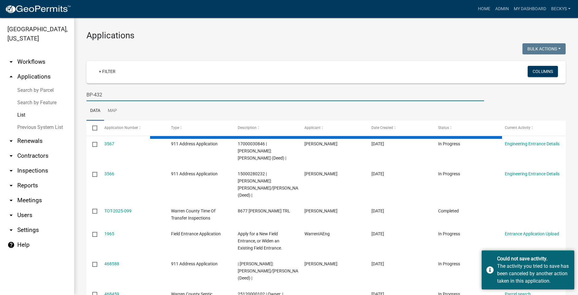
type input "BP-432"
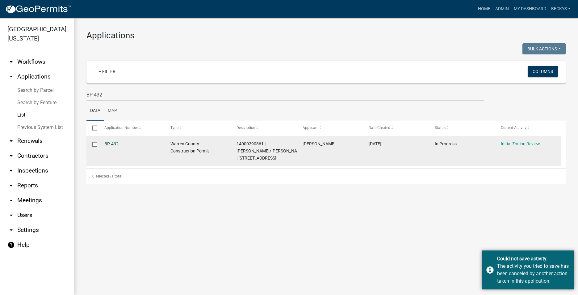
click at [112, 144] on link "BP-432" at bounding box center [111, 143] width 14 height 5
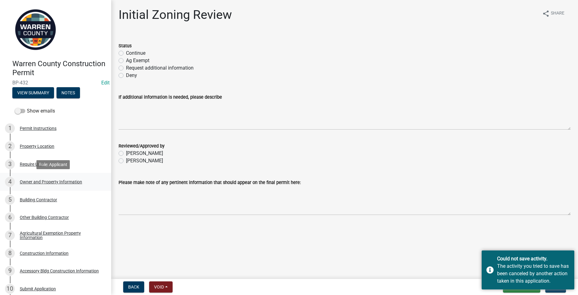
click at [44, 183] on div "Owner and Property Information" at bounding box center [51, 181] width 62 height 4
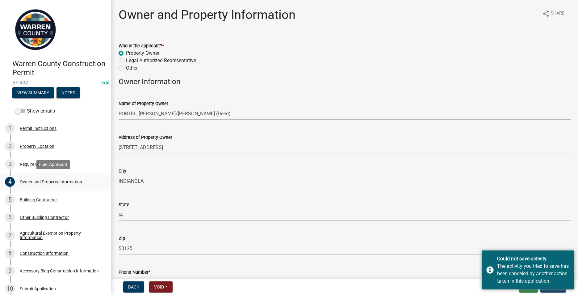
click at [41, 180] on div "Owner and Property Information" at bounding box center [51, 181] width 62 height 4
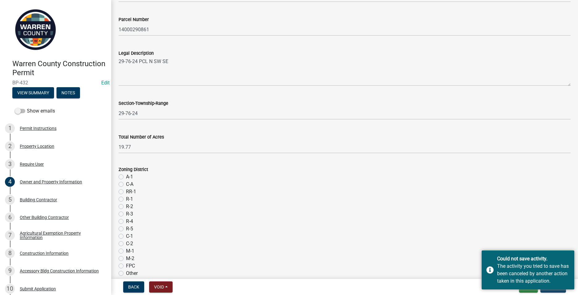
scroll to position [371, 0]
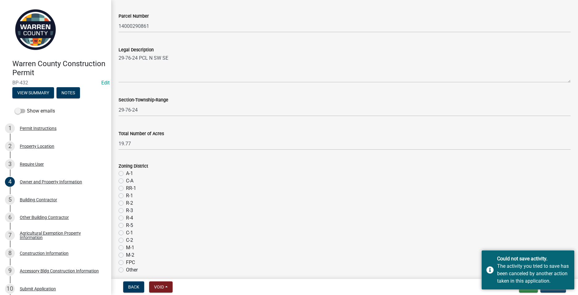
click at [126, 172] on label "A-1" at bounding box center [129, 173] width 7 height 7
click at [126, 172] on input "A-1" at bounding box center [128, 172] width 4 height 4
radio input "true"
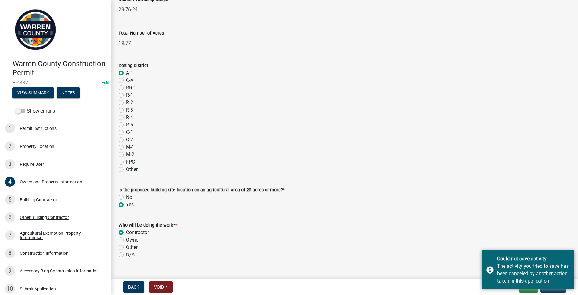
scroll to position [483, 0]
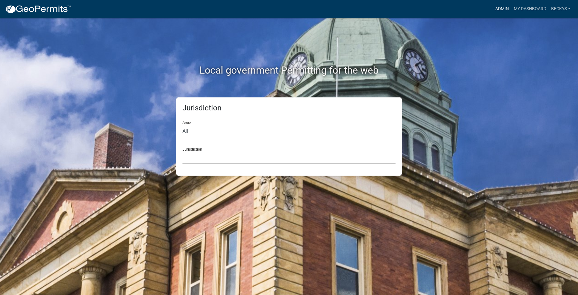
click at [502, 6] on link "Admin" at bounding box center [502, 9] width 19 height 12
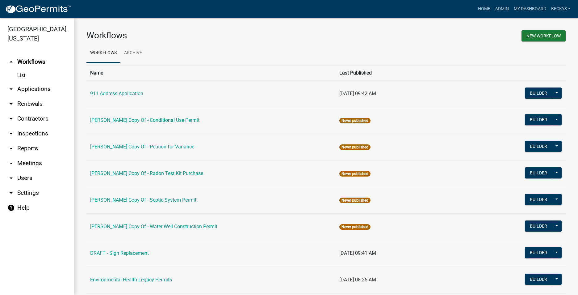
click at [32, 82] on link "arrow_drop_down Applications" at bounding box center [37, 89] width 74 height 15
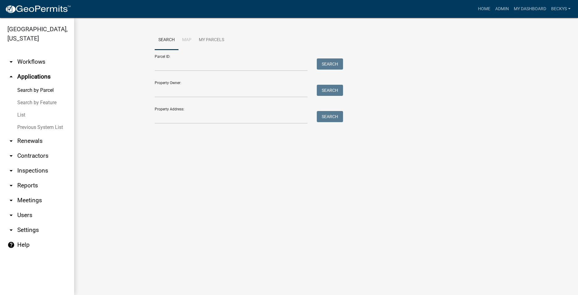
click at [23, 109] on link "List" at bounding box center [37, 115] width 74 height 12
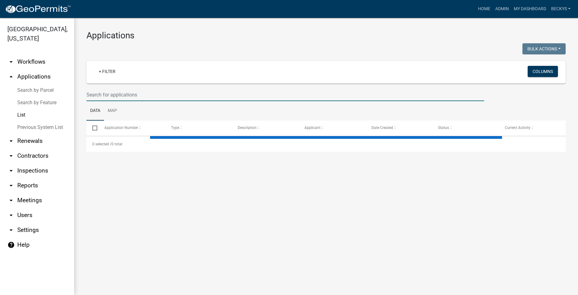
click at [93, 96] on input "text" at bounding box center [285, 94] width 398 height 13
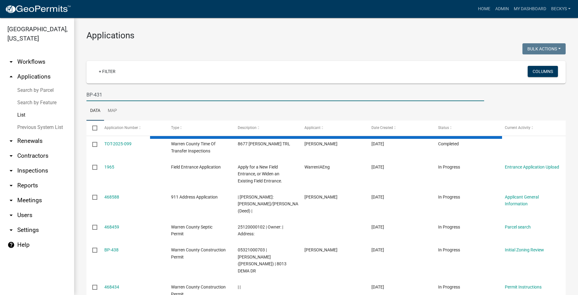
type input "BP-431"
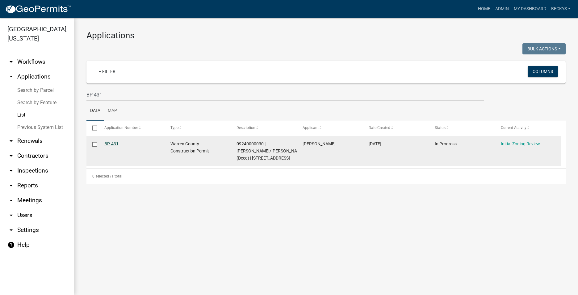
click at [112, 143] on link "BP-431" at bounding box center [111, 143] width 14 height 5
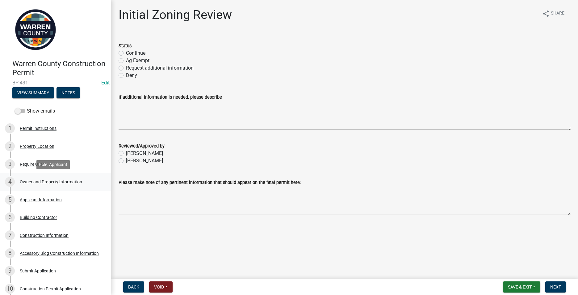
click at [38, 181] on div "Owner and Property Information" at bounding box center [51, 181] width 62 height 4
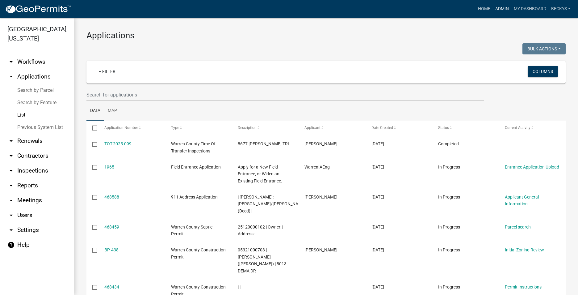
click at [495, 8] on link "Admin" at bounding box center [502, 9] width 19 height 12
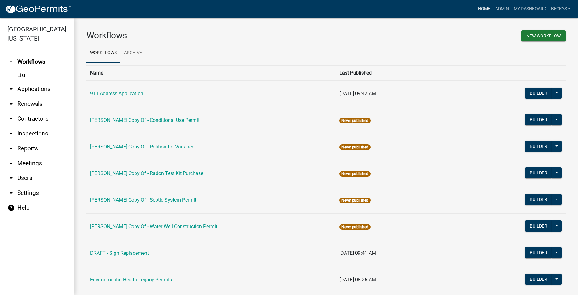
click at [477, 6] on link "Home" at bounding box center [484, 9] width 17 height 12
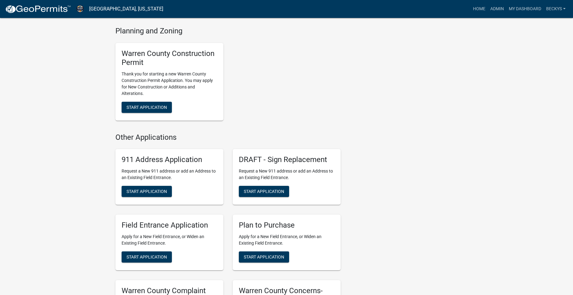
scroll to position [401, 0]
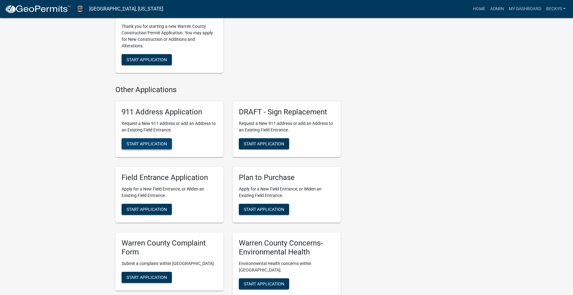
click at [153, 141] on span "Start Application" at bounding box center [147, 143] width 40 height 5
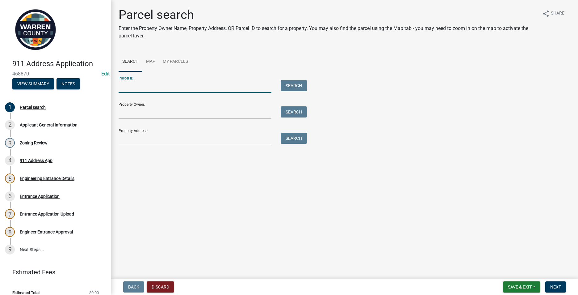
drag, startPoint x: 120, startPoint y: 85, endPoint x: 116, endPoint y: 87, distance: 5.2
click at [121, 85] on input "Parcel ID:" at bounding box center [195, 86] width 153 height 13
type input "17000030846"
click at [556, 288] on span "Next" at bounding box center [555, 286] width 11 height 5
click at [295, 80] on button "Search" at bounding box center [294, 85] width 26 height 11
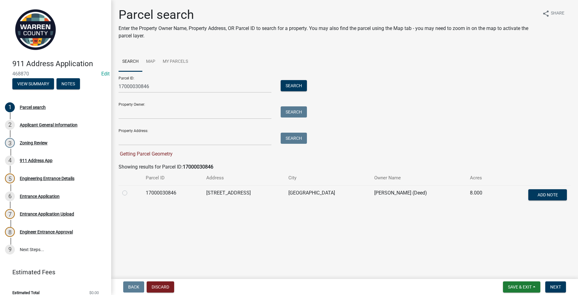
click at [130, 189] on label at bounding box center [130, 189] width 0 height 0
click at [130, 193] on input "radio" at bounding box center [132, 191] width 4 height 4
radio input "true"
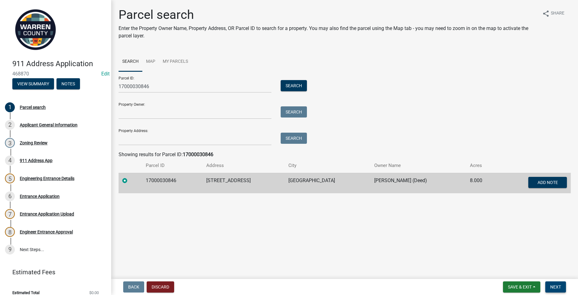
click at [553, 288] on span "Next" at bounding box center [555, 286] width 11 height 5
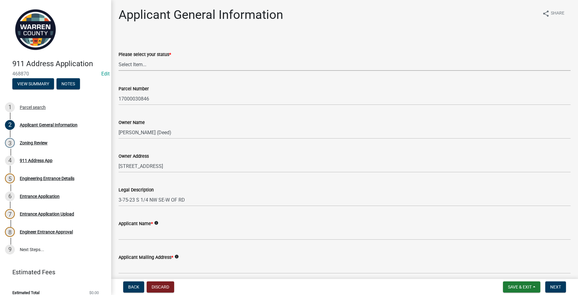
click at [121, 66] on select "Select Item... Owner Plan to Purchase Buyer's Representative Builder/Contractor…" at bounding box center [345, 64] width 452 height 13
click at [119, 58] on select "Select Item... Owner Plan to Purchase Buyer's Representative Builder/Contractor…" at bounding box center [345, 64] width 452 height 13
select select "62e05361-9b1f-4f6e-9af6-30ebbe0e033e"
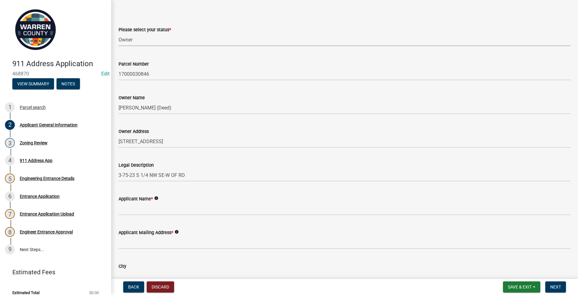
scroll to position [93, 0]
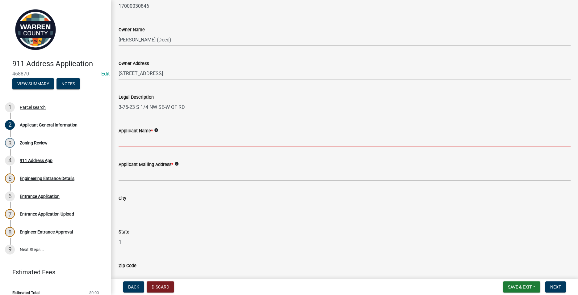
click at [120, 144] on input "Applicant Name *" at bounding box center [345, 140] width 452 height 13
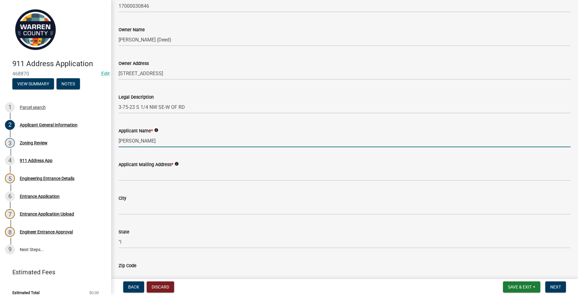
type input "[PERSON_NAME]"
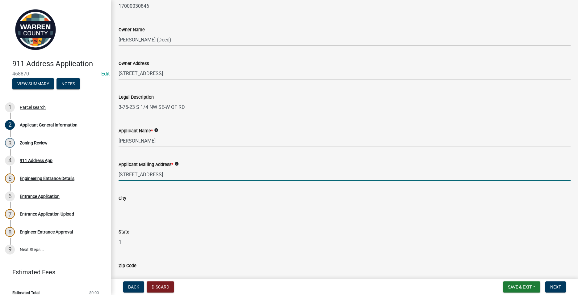
type input "[STREET_ADDRESS]"
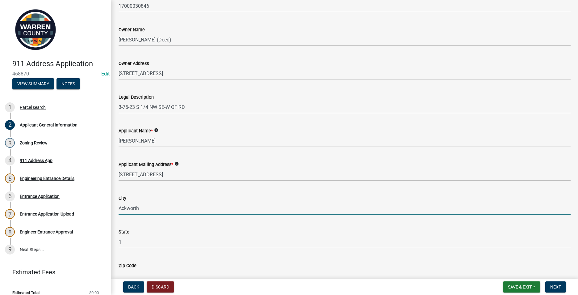
type input "Ackworth"
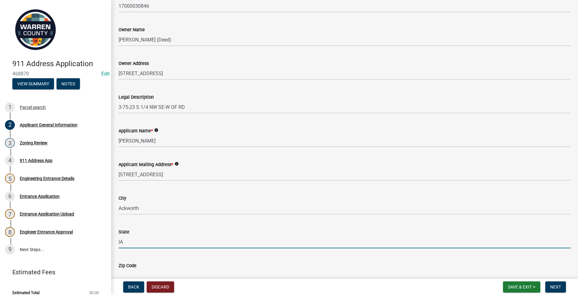
type input "IA"
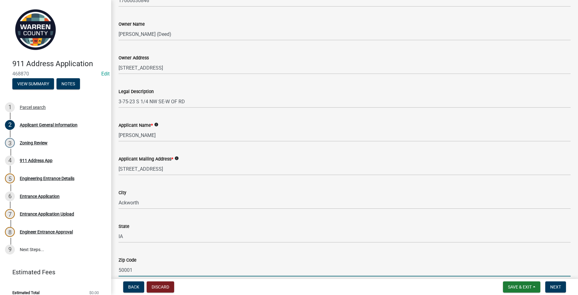
type input "50001"
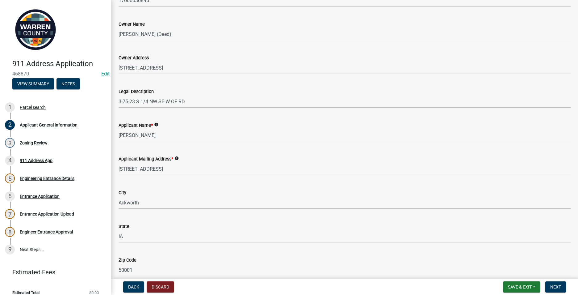
scroll to position [264, 0]
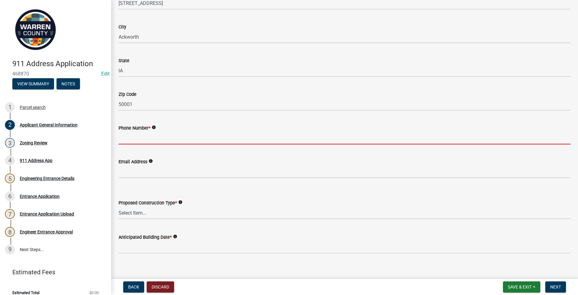
click at [120, 142] on input "Phone Number *" at bounding box center [345, 138] width 452 height 13
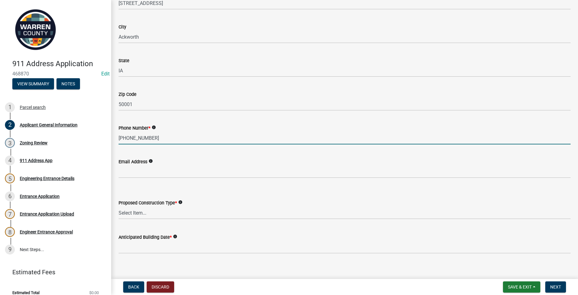
type input "[PHONE_NUMBER]"
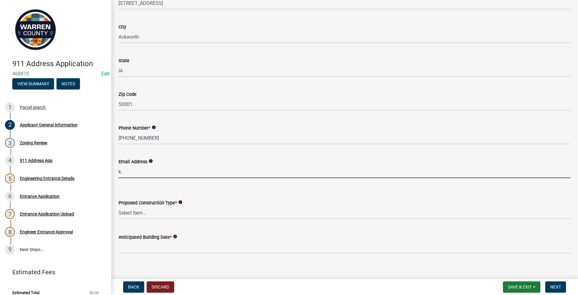
type input "[EMAIL_ADDRESS][DOMAIN_NAME]"
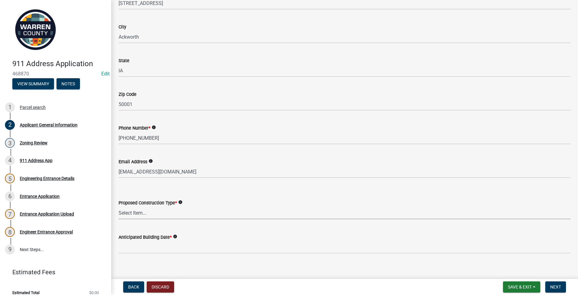
click at [123, 214] on select "Select Item... Business Farm Entrance Cell Tower Multi-Family Unit New Business…" at bounding box center [345, 212] width 452 height 13
click at [119, 206] on select "Select Item... Business Farm Entrance Cell Tower Multi-Family Unit New Business…" at bounding box center [345, 212] width 452 height 13
select select "c6bedd7b-1191-43c8-998c-26c0f06a3eb0"
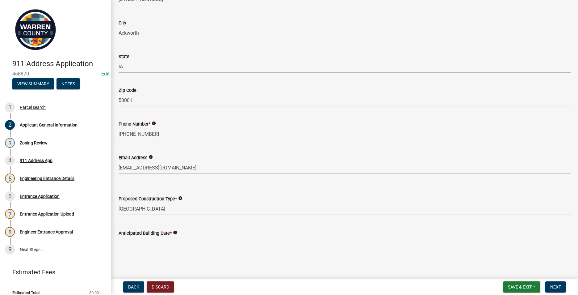
scroll to position [270, 0]
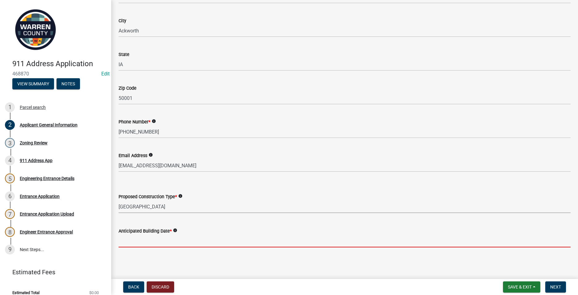
click at [123, 235] on input "Anticipated Building Date *" at bounding box center [345, 240] width 452 height 13
click at [128, 242] on input "Anticipated Building Date *" at bounding box center [345, 240] width 452 height 13
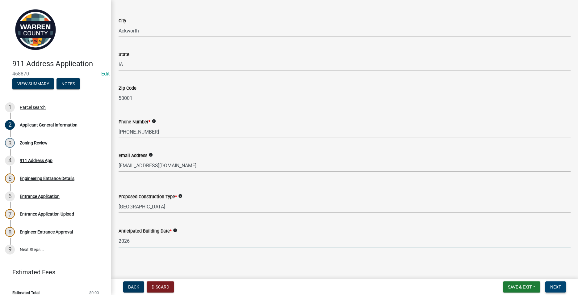
type input "2026"
click at [560, 289] on span "Next" at bounding box center [555, 286] width 11 height 5
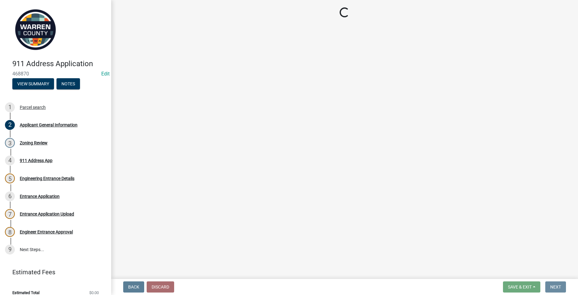
scroll to position [0, 0]
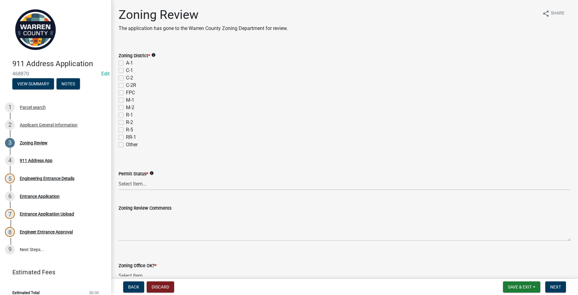
drag, startPoint x: 121, startPoint y: 63, endPoint x: 109, endPoint y: 121, distance: 59.6
click at [126, 63] on label "A-1" at bounding box center [129, 62] width 7 height 7
click at [126, 63] on input "A-1" at bounding box center [128, 61] width 4 height 4
checkbox input "true"
checkbox input "false"
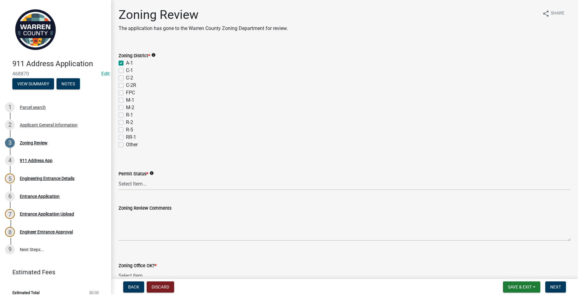
checkbox input "false"
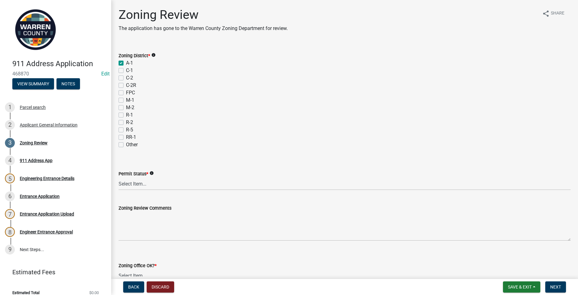
checkbox input "false"
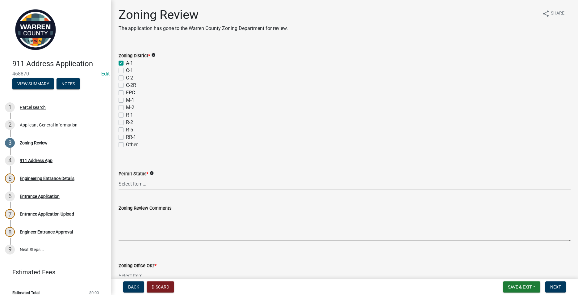
drag, startPoint x: 129, startPoint y: 183, endPoint x: 129, endPoint y: 187, distance: 4.6
click at [129, 183] on select "Select Item... Ag Exempt Applied For Not Applied For" at bounding box center [345, 183] width 452 height 13
click at [119, 177] on select "Select Item... Ag Exempt Applied For Not Applied For" at bounding box center [345, 183] width 452 height 13
select select "7f4095c2-83bb-4a30-93d4-5d4474f33330"
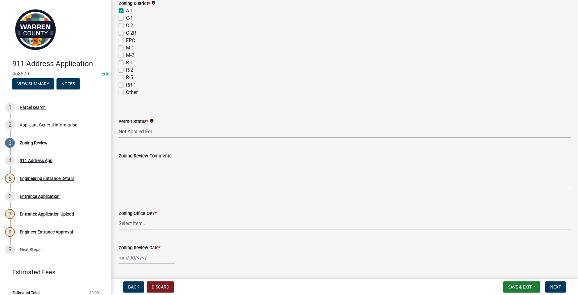
scroll to position [62, 0]
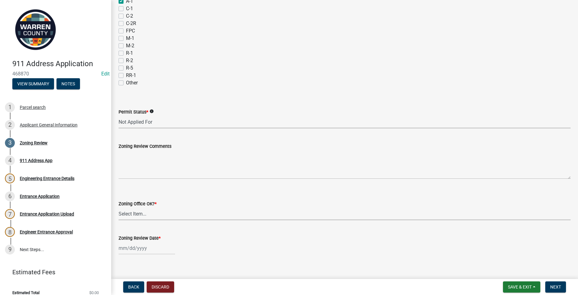
click at [126, 214] on select "Select Item... Yes No" at bounding box center [345, 213] width 452 height 13
click at [119, 207] on select "Select Item... Yes No" at bounding box center [345, 213] width 452 height 13
select select "22a6182a-d017-4f21-baaa-b72378e2c786"
click at [128, 245] on div at bounding box center [147, 247] width 57 height 13
select select "8"
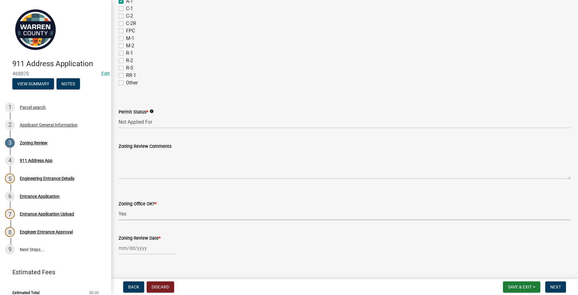
select select "2025"
click at [125, 223] on div "25" at bounding box center [125, 225] width 10 height 10
type input "[DATE]"
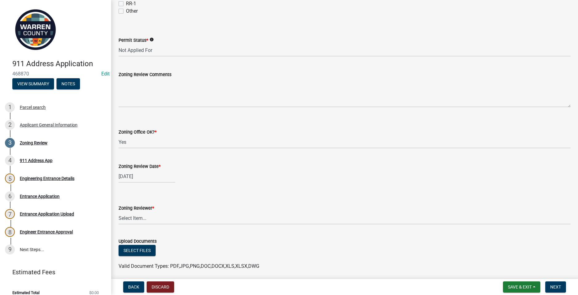
scroll to position [157, 0]
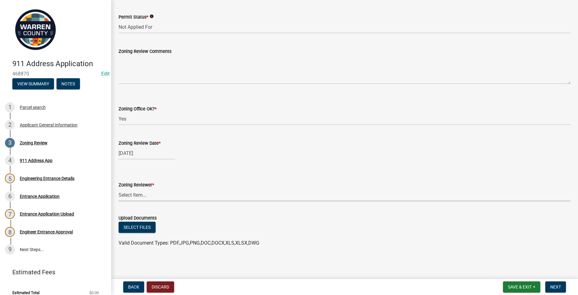
click at [135, 195] on select "Select Item... [PERSON_NAME] [PERSON_NAME] [PERSON_NAME]" at bounding box center [345, 194] width 452 height 13
click at [119, 188] on select "Select Item... [PERSON_NAME] [PERSON_NAME] [PERSON_NAME]" at bounding box center [345, 194] width 452 height 13
select select "ace9acd7-8034-4534-aef2-851af8cb1f05"
click at [553, 283] on button "Next" at bounding box center [555, 286] width 21 height 11
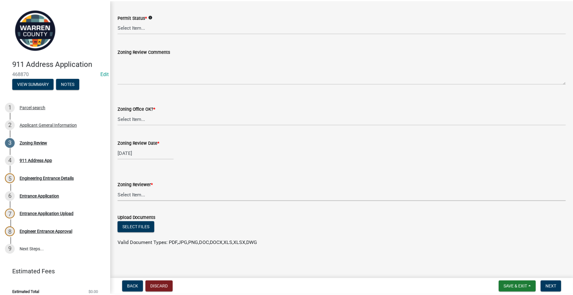
scroll to position [0, 0]
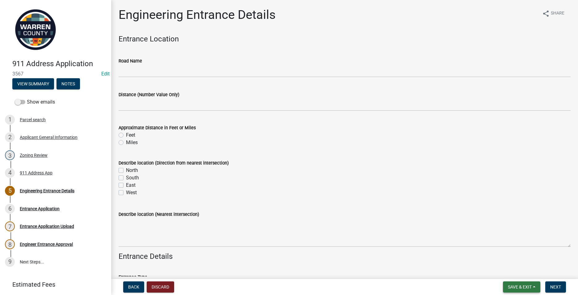
click at [515, 286] on span "Save & Exit" at bounding box center [520, 286] width 24 height 5
click at [507, 269] on button "Save & Exit" at bounding box center [515, 270] width 49 height 15
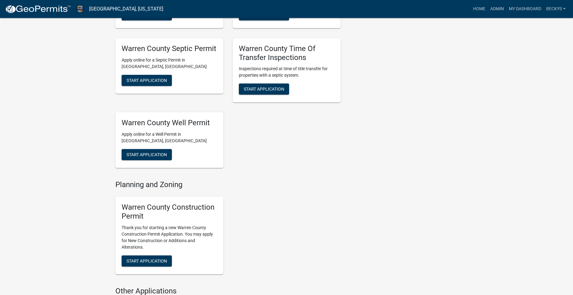
scroll to position [309, 0]
